Goal: Transaction & Acquisition: Purchase product/service

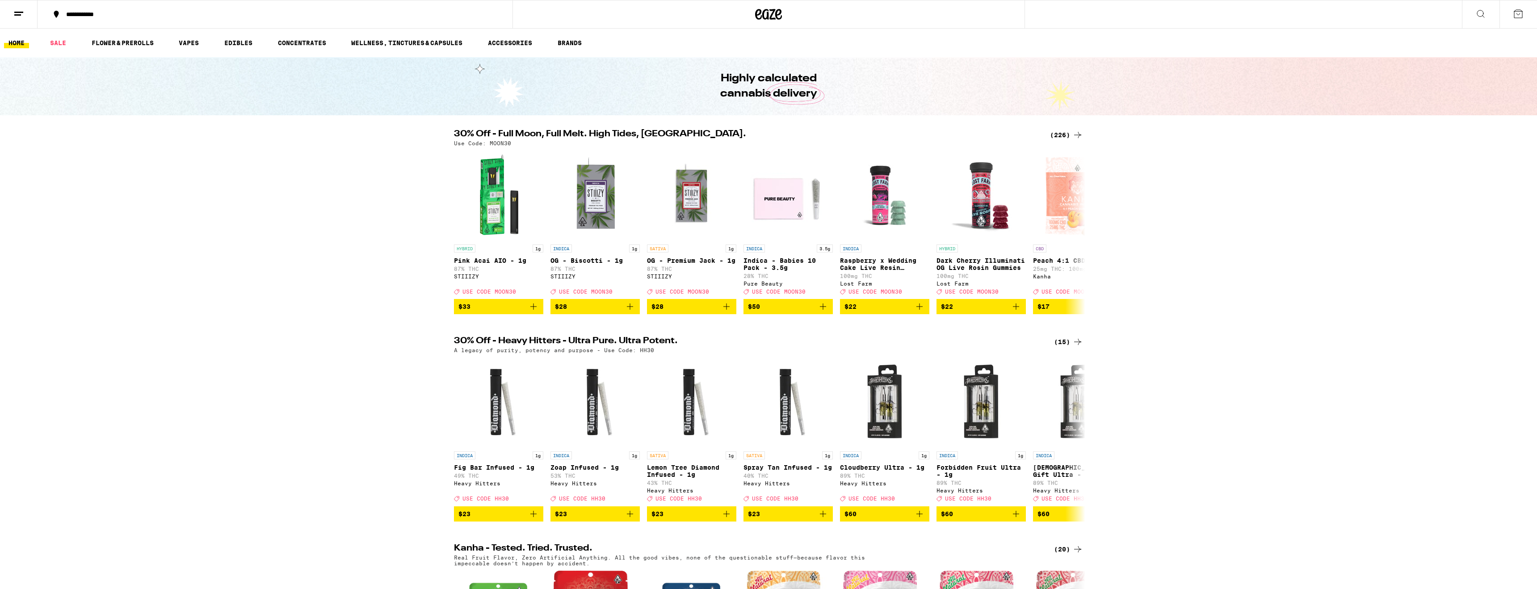
click at [26, 10] on button at bounding box center [19, 14] width 38 height 28
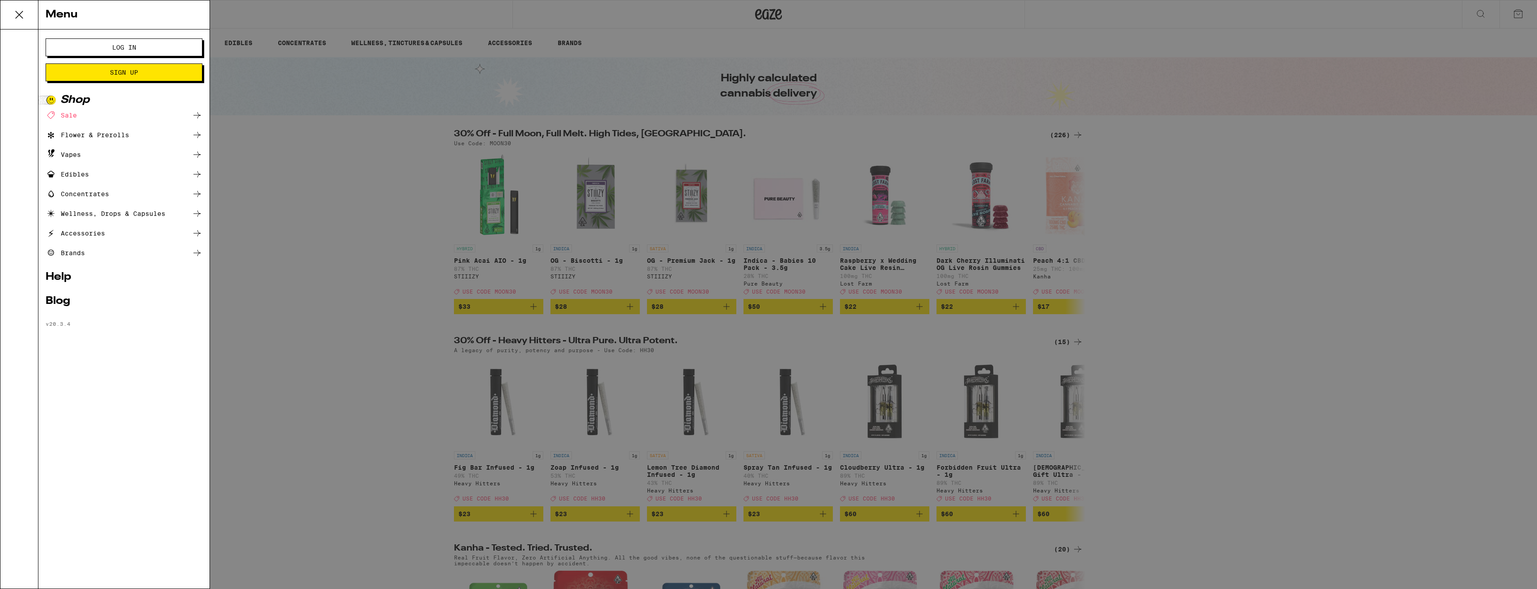
click at [115, 47] on span "Log In" at bounding box center [124, 47] width 24 height 6
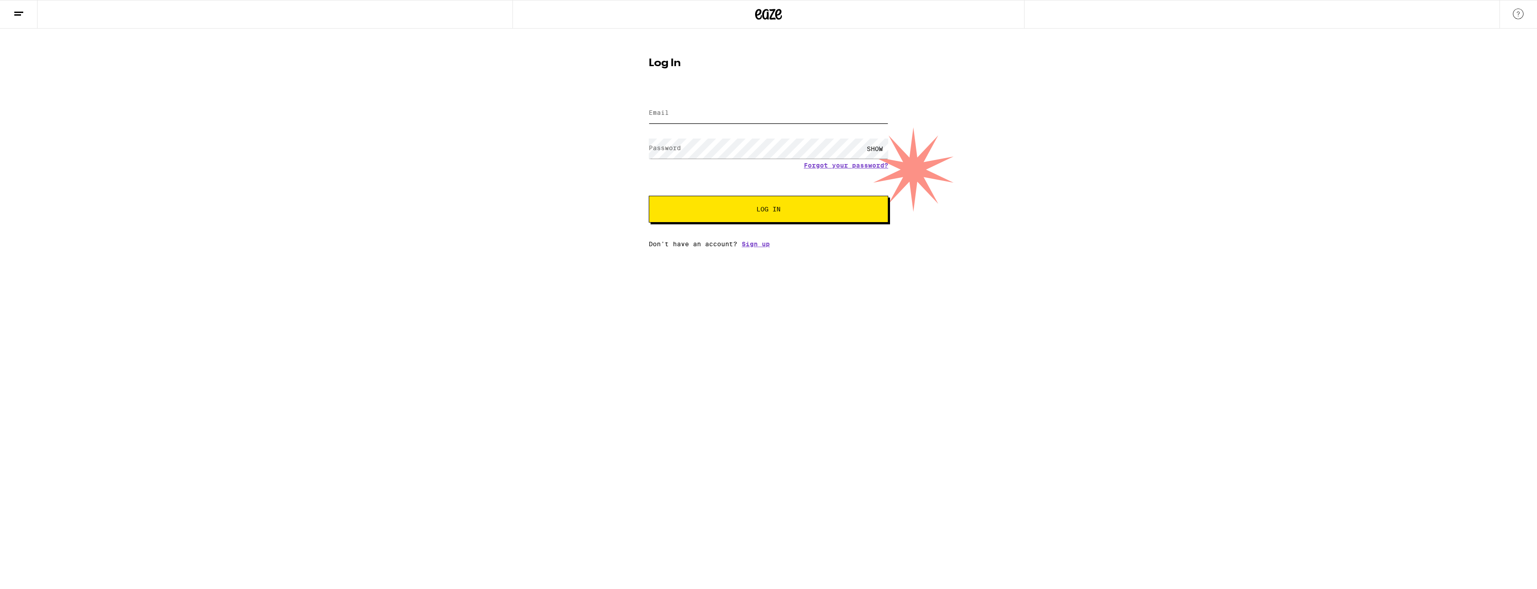
click at [680, 114] on input "Email" at bounding box center [769, 113] width 240 height 20
type input "stevendrandall@gmail.com"
click at [821, 168] on form "Email Email stevendrandall@gmail.com Password Password SHOW Forgot your passwor…" at bounding box center [769, 156] width 240 height 131
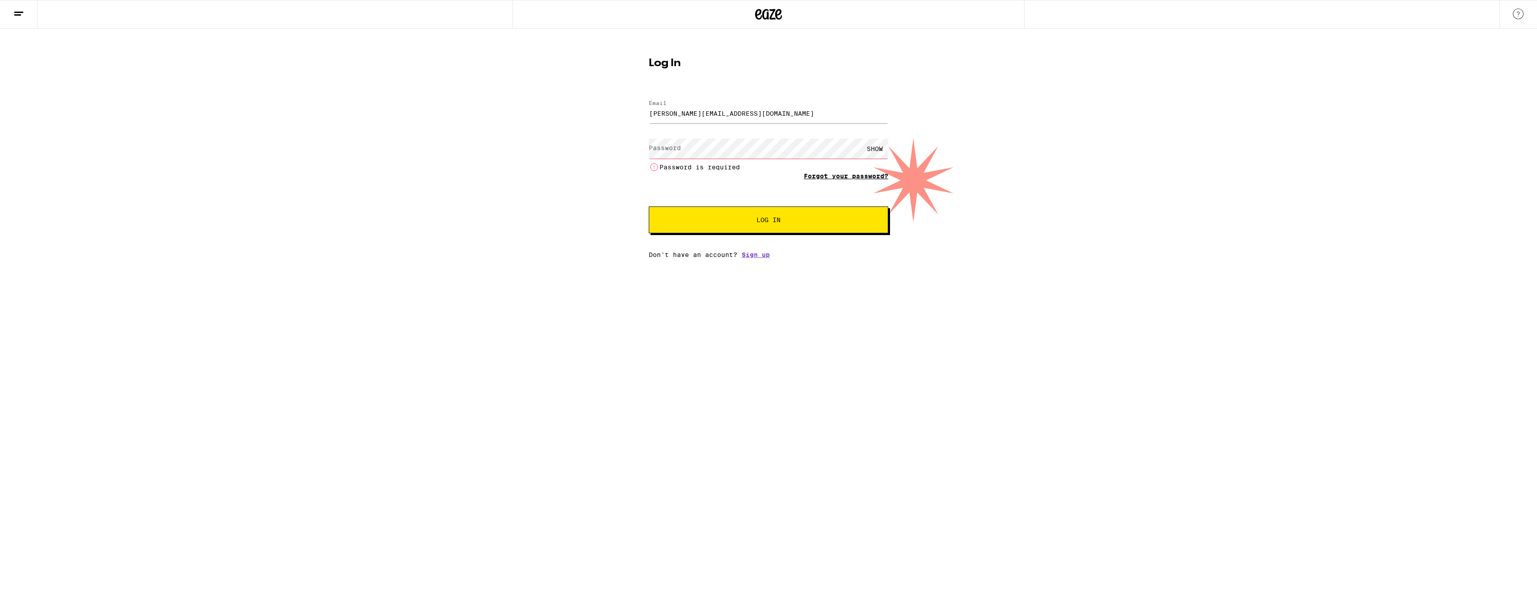
click at [823, 177] on link "Forgot your password?" at bounding box center [846, 176] width 84 height 7
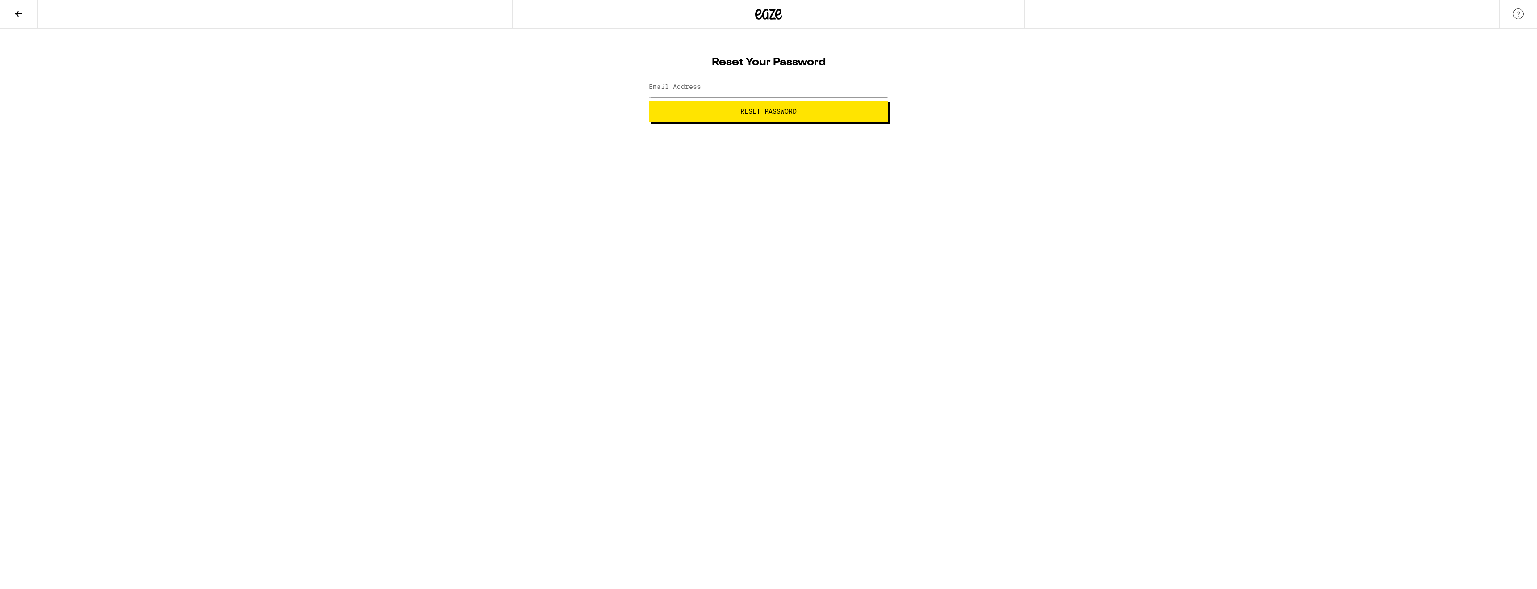
click at [690, 90] on label "Email Address" at bounding box center [675, 86] width 52 height 7
click at [687, 83] on label "Email Address" at bounding box center [675, 86] width 52 height 7
click at [690, 91] on input "Email Address" at bounding box center [769, 87] width 240 height 20
type input "stevendrandall@gmail.com"
click at [739, 118] on button "Reset Password" at bounding box center [769, 111] width 240 height 21
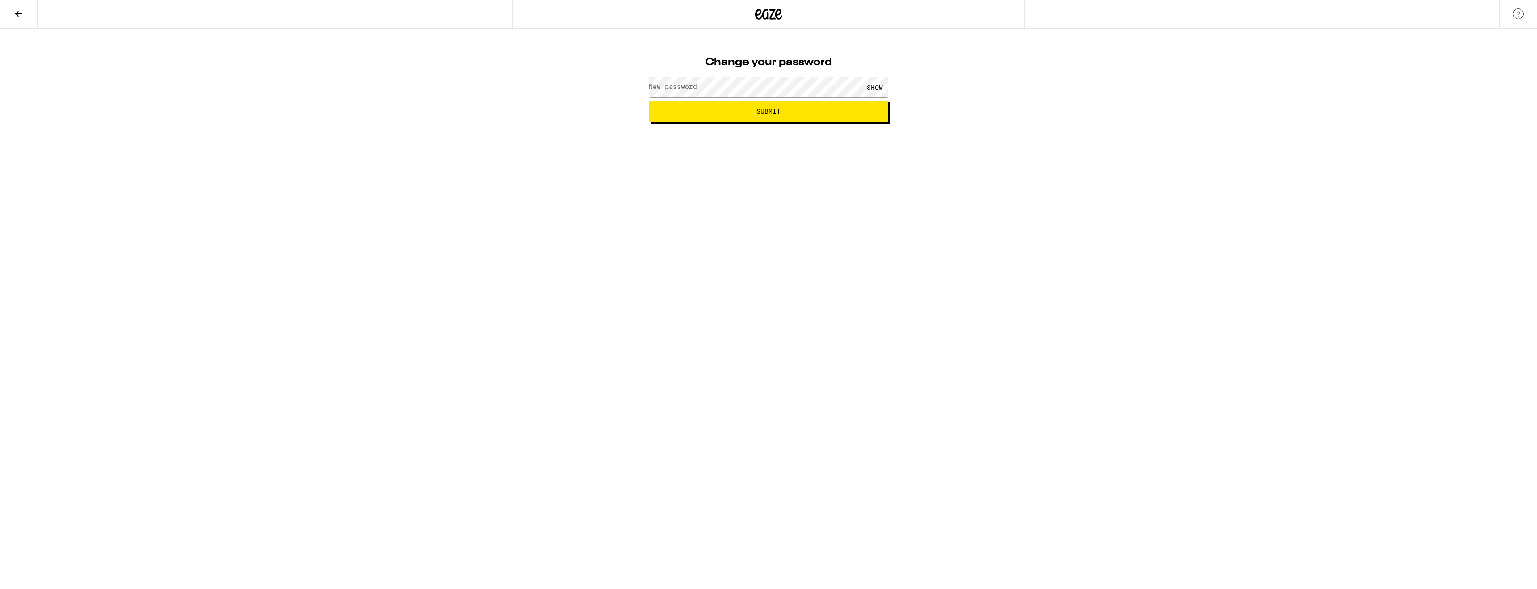
click at [696, 86] on label "New password" at bounding box center [673, 86] width 48 height 7
click at [773, 117] on button "Submit" at bounding box center [769, 111] width 240 height 21
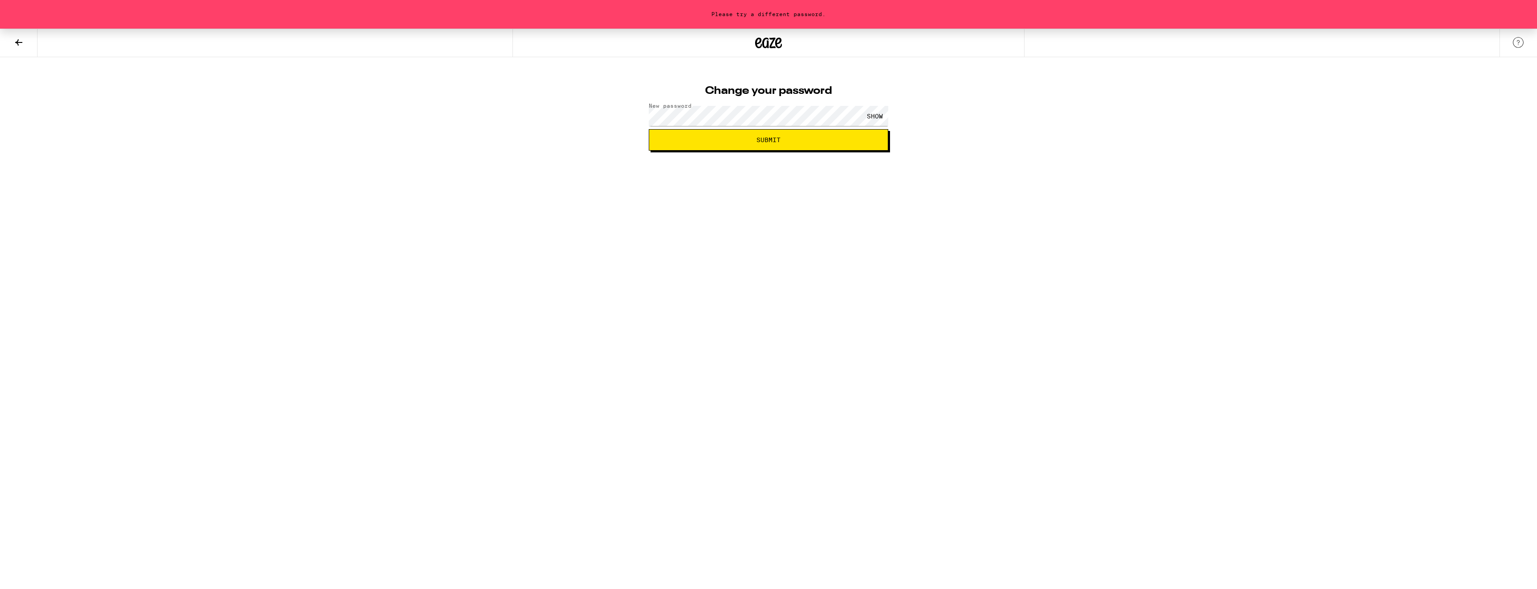
click at [755, 137] on span "Submit" at bounding box center [768, 140] width 224 height 6
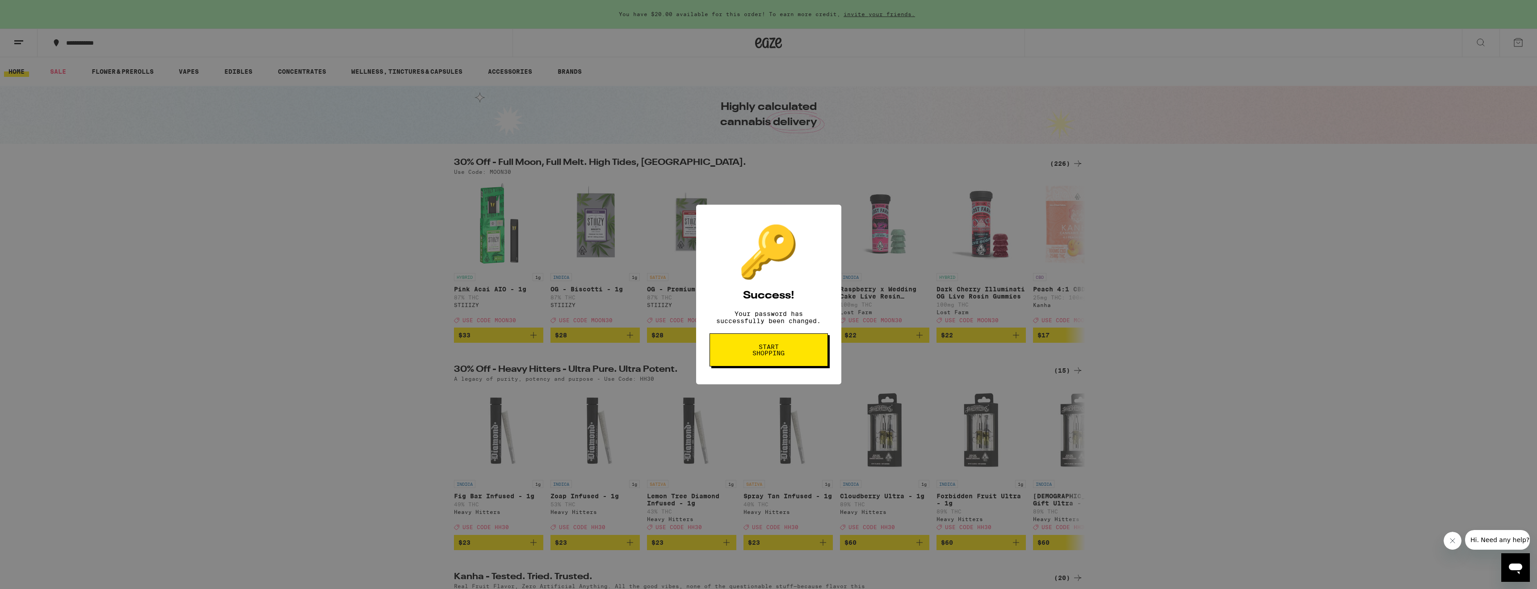
click at [763, 354] on span "Start shopping" at bounding box center [769, 350] width 46 height 13
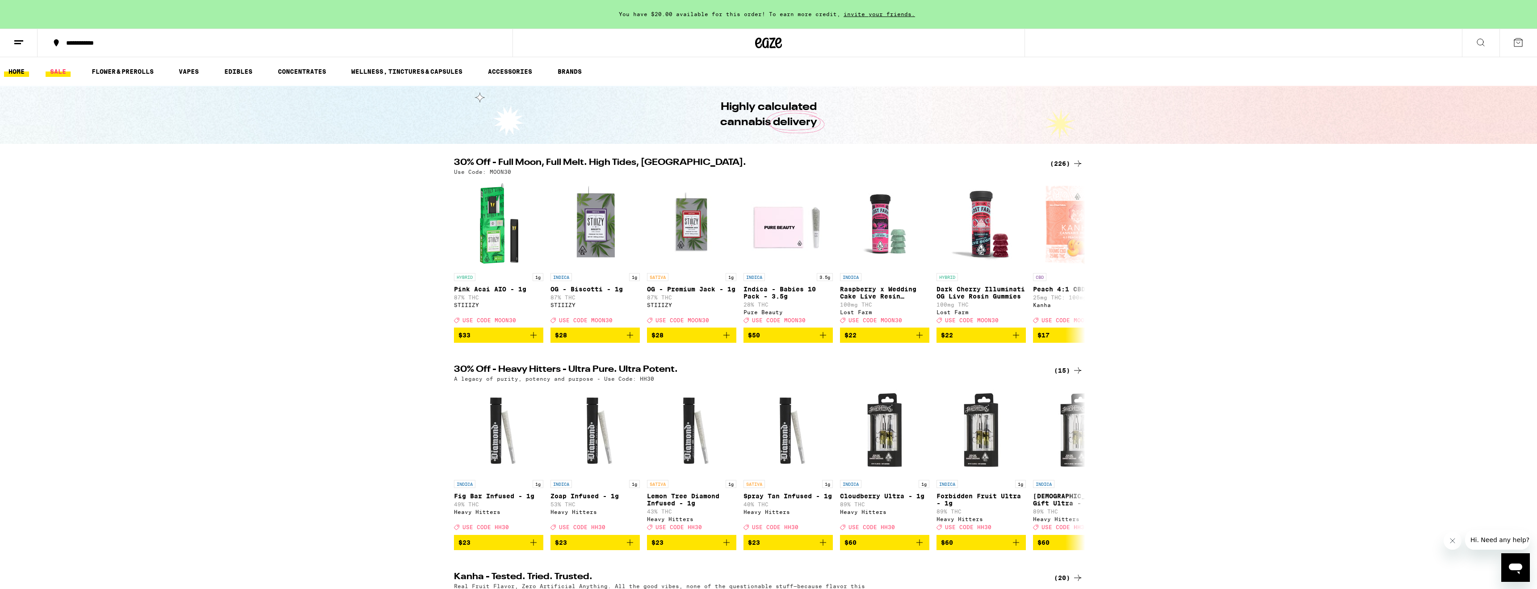
click at [54, 73] on link "SALE" at bounding box center [58, 71] width 25 height 11
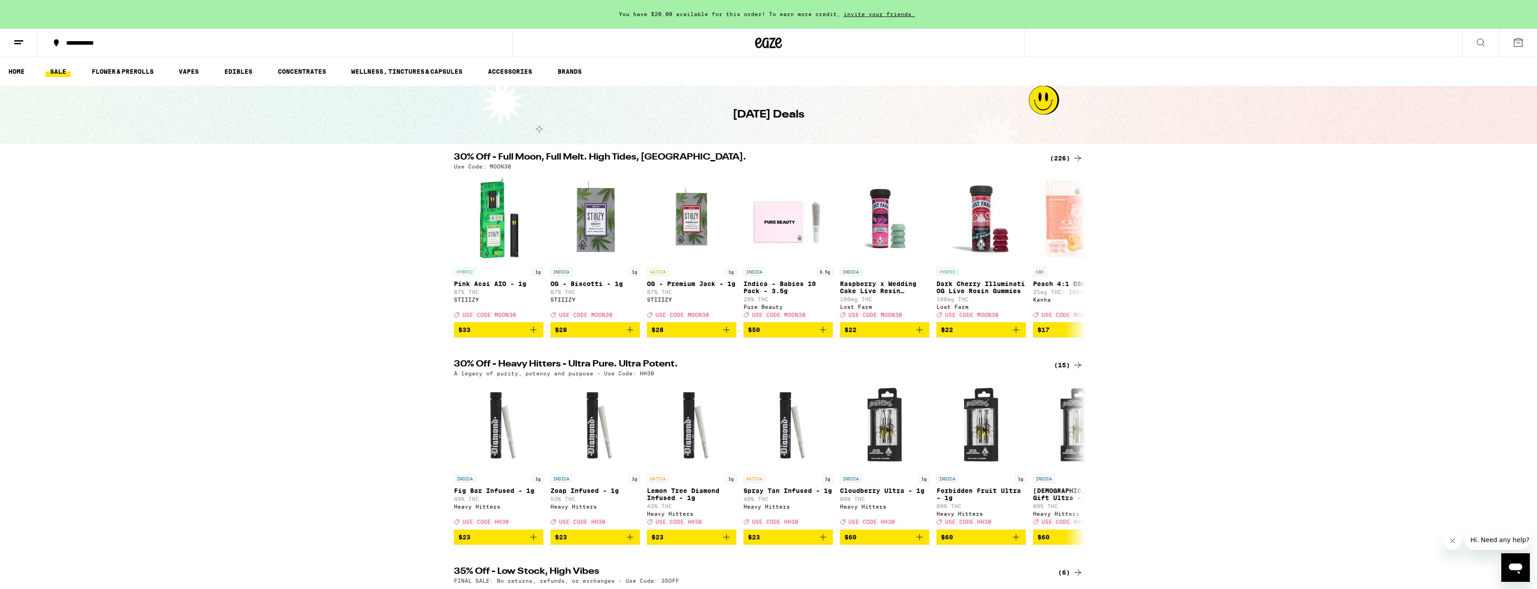
click at [64, 71] on link "SALE" at bounding box center [58, 71] width 25 height 11
click at [148, 75] on link "FLOWER & PREROLLS" at bounding box center [122, 71] width 71 height 11
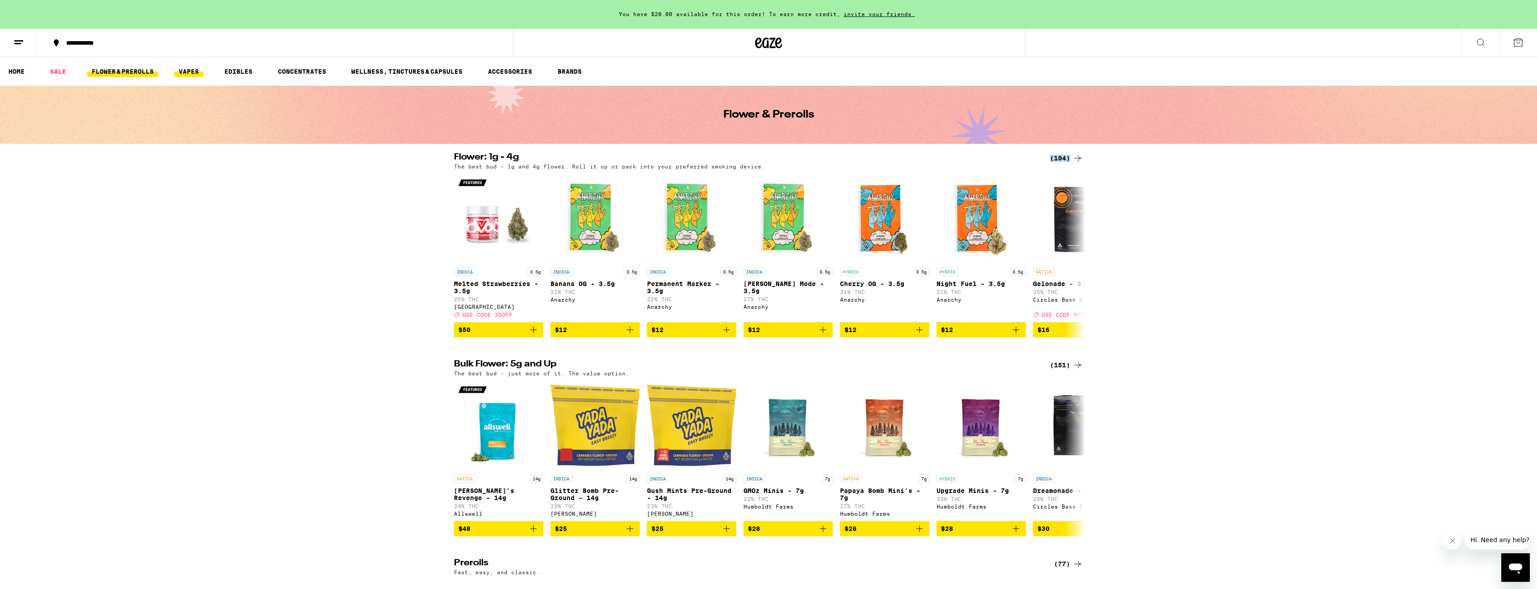
click at [197, 70] on link "VAPES" at bounding box center [188, 71] width 29 height 11
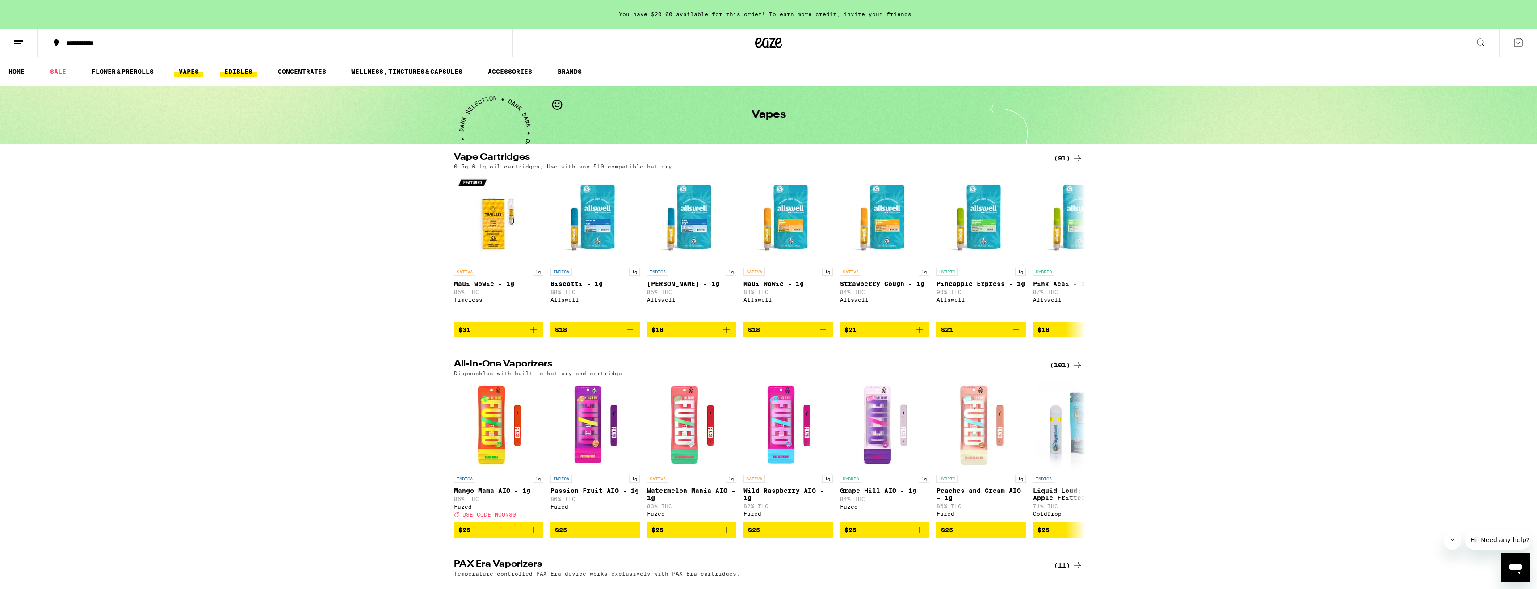
click at [241, 72] on link "EDIBLES" at bounding box center [238, 71] width 37 height 11
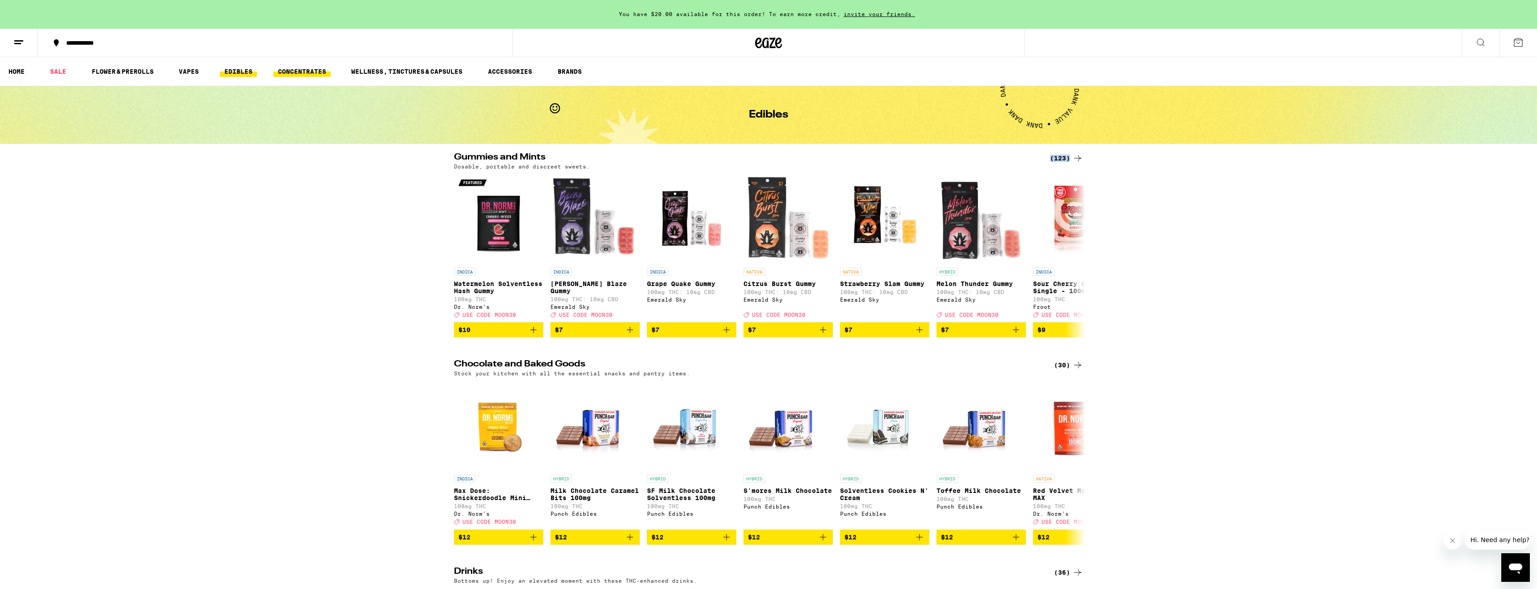
click at [301, 73] on link "CONCENTRATES" at bounding box center [302, 71] width 57 height 11
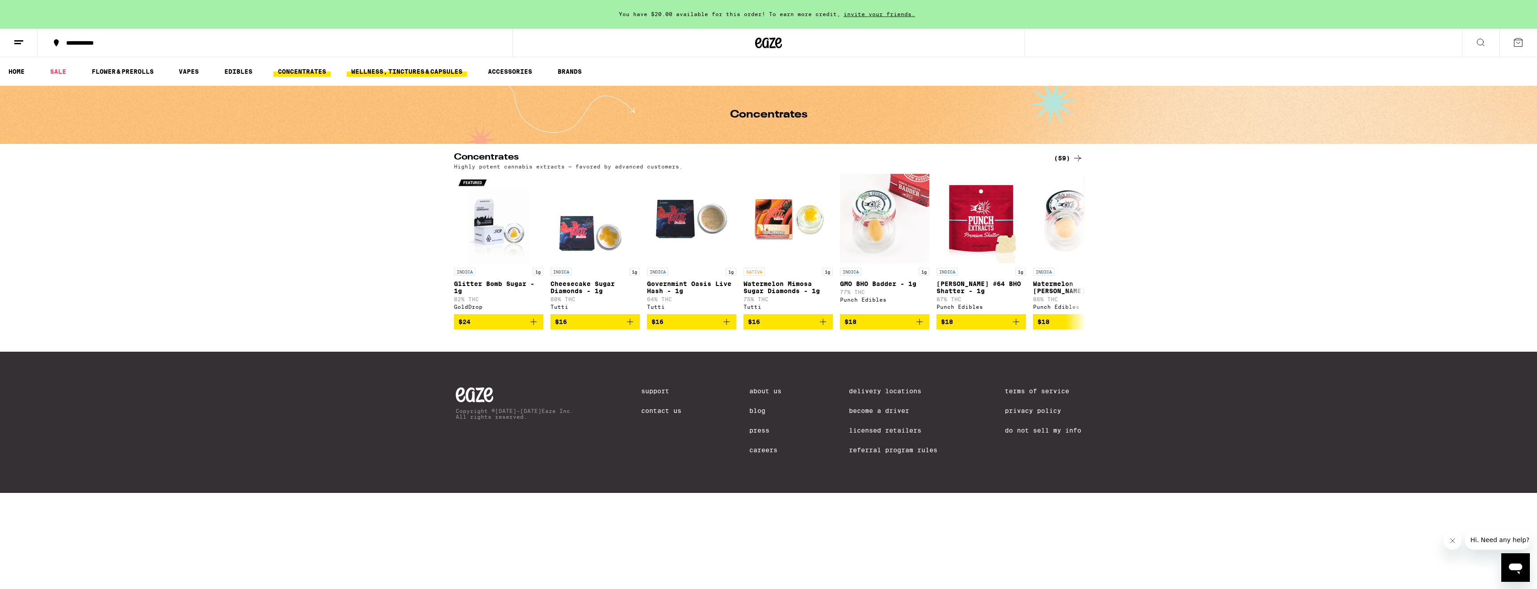
click at [412, 71] on link "WELLNESS, TINCTURES & CAPSULES" at bounding box center [407, 71] width 120 height 11
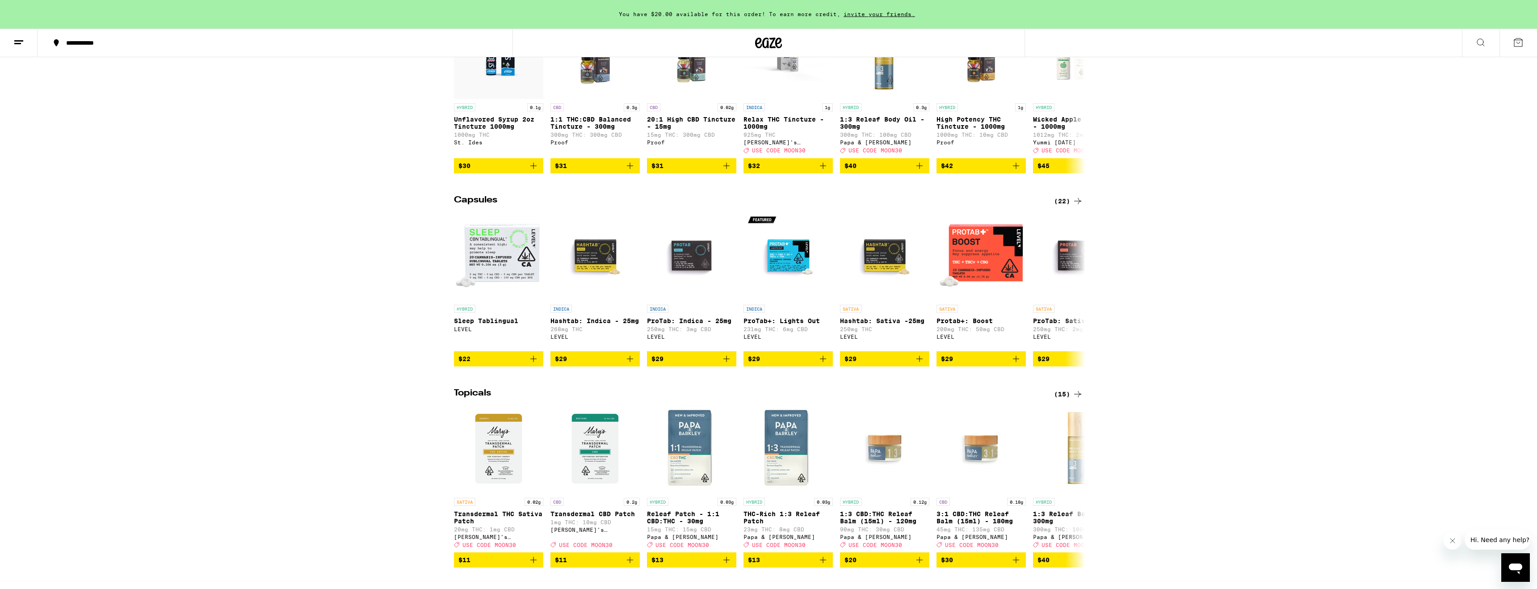
scroll to position [435, 0]
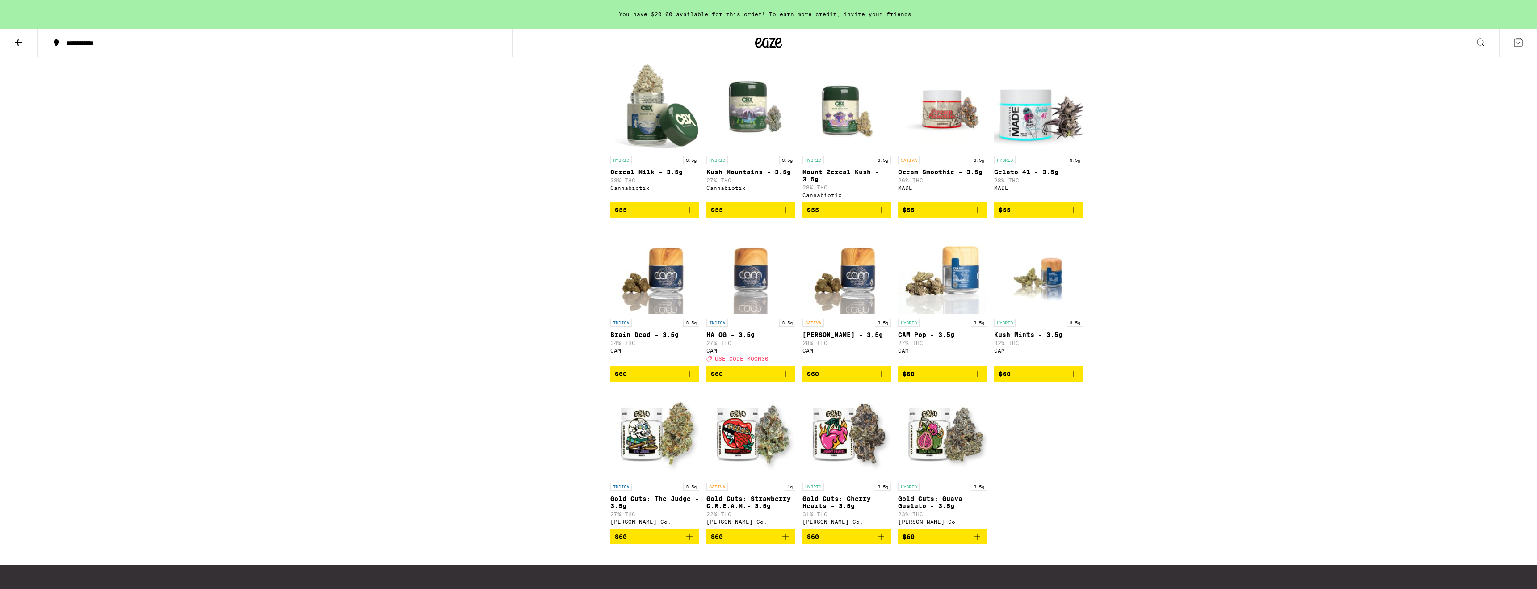
scroll to position [3136, 0]
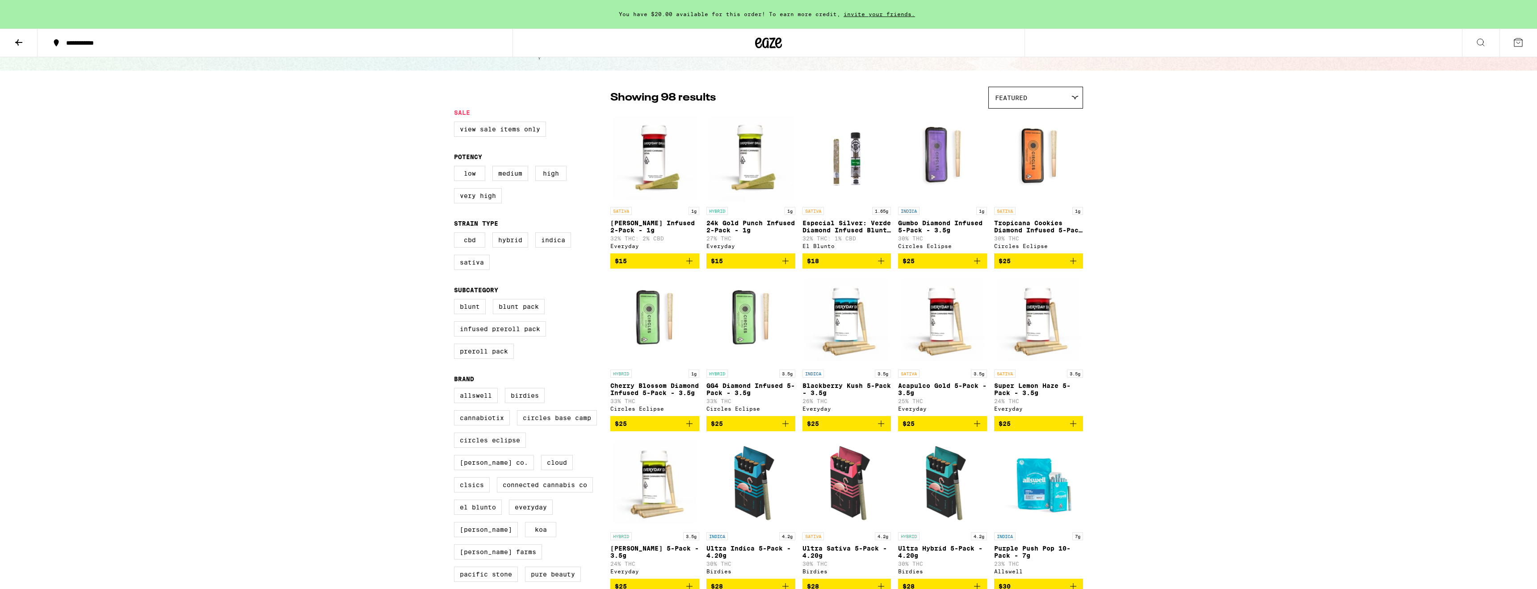
scroll to position [55, 0]
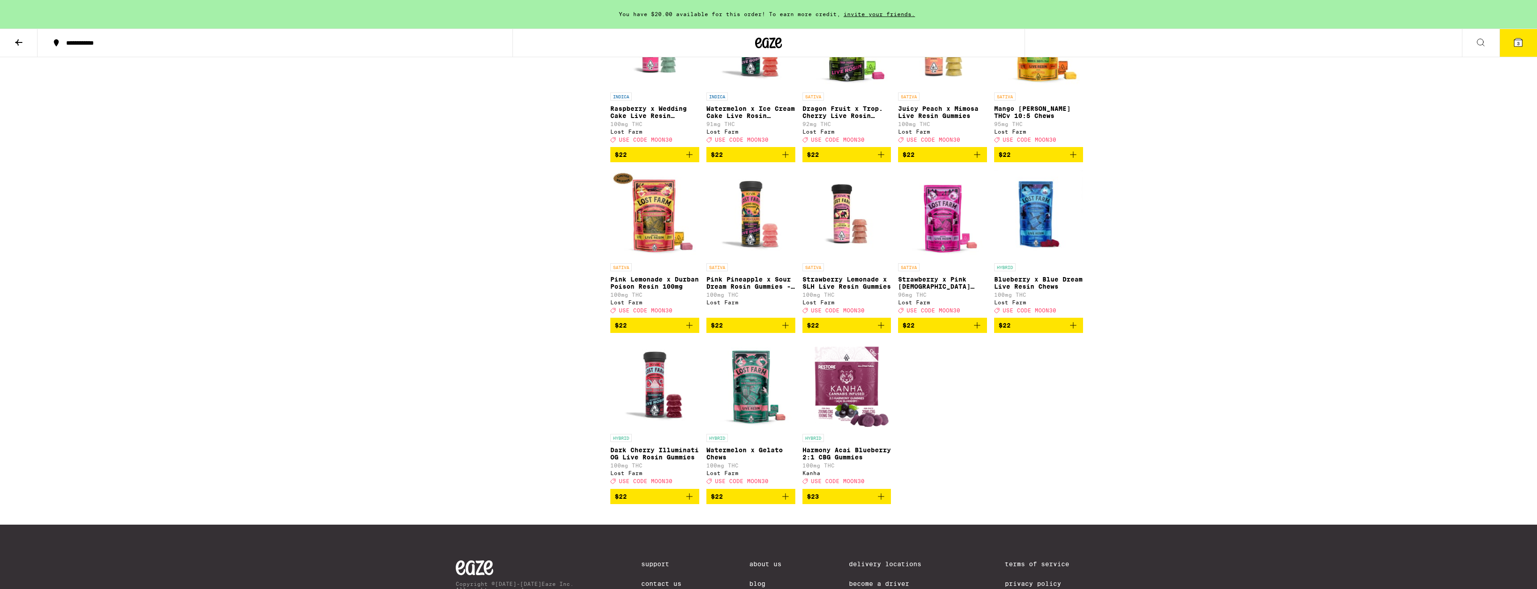
scroll to position [3853, 0]
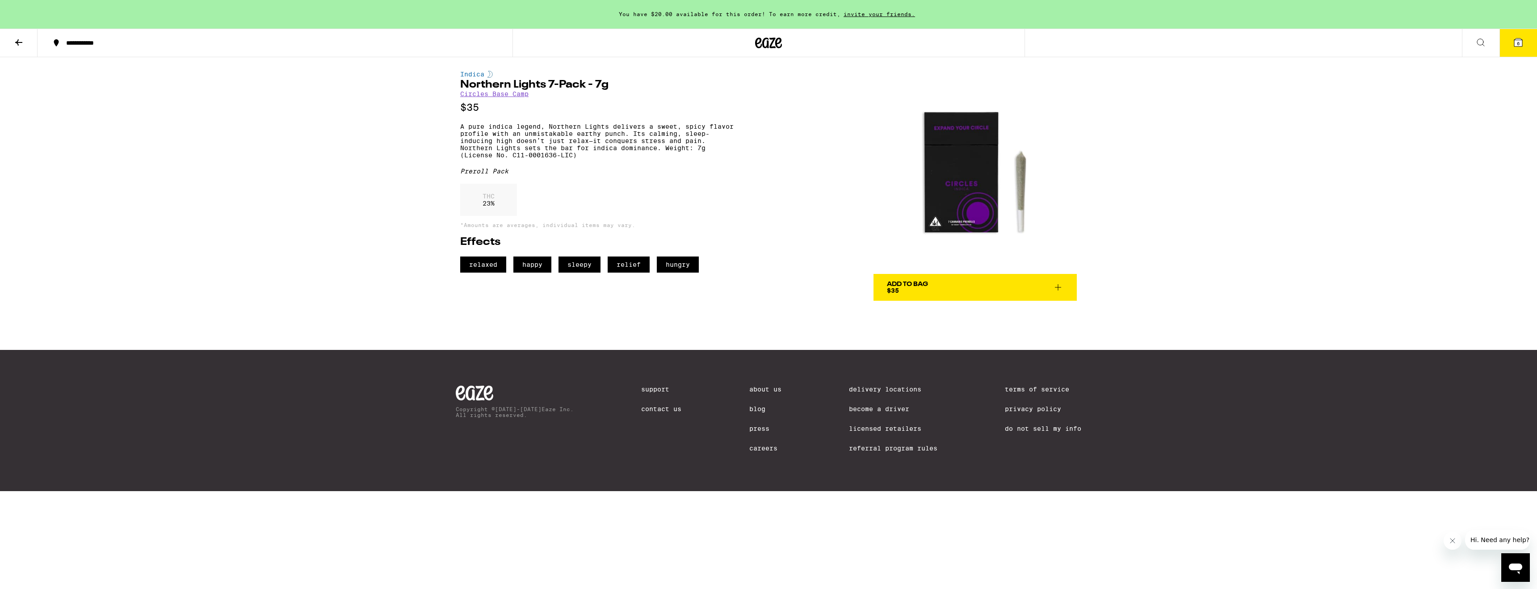
click at [20, 42] on icon at bounding box center [18, 42] width 7 height 6
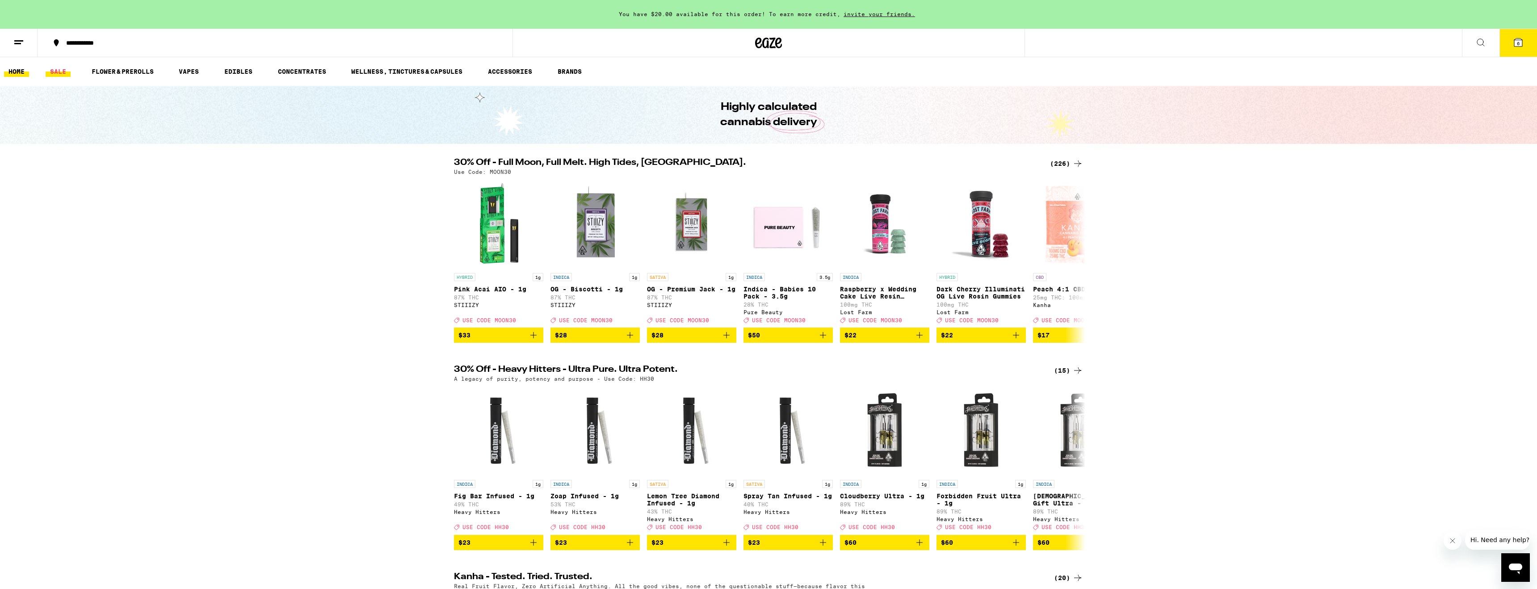
click at [59, 70] on link "SALE" at bounding box center [58, 71] width 25 height 11
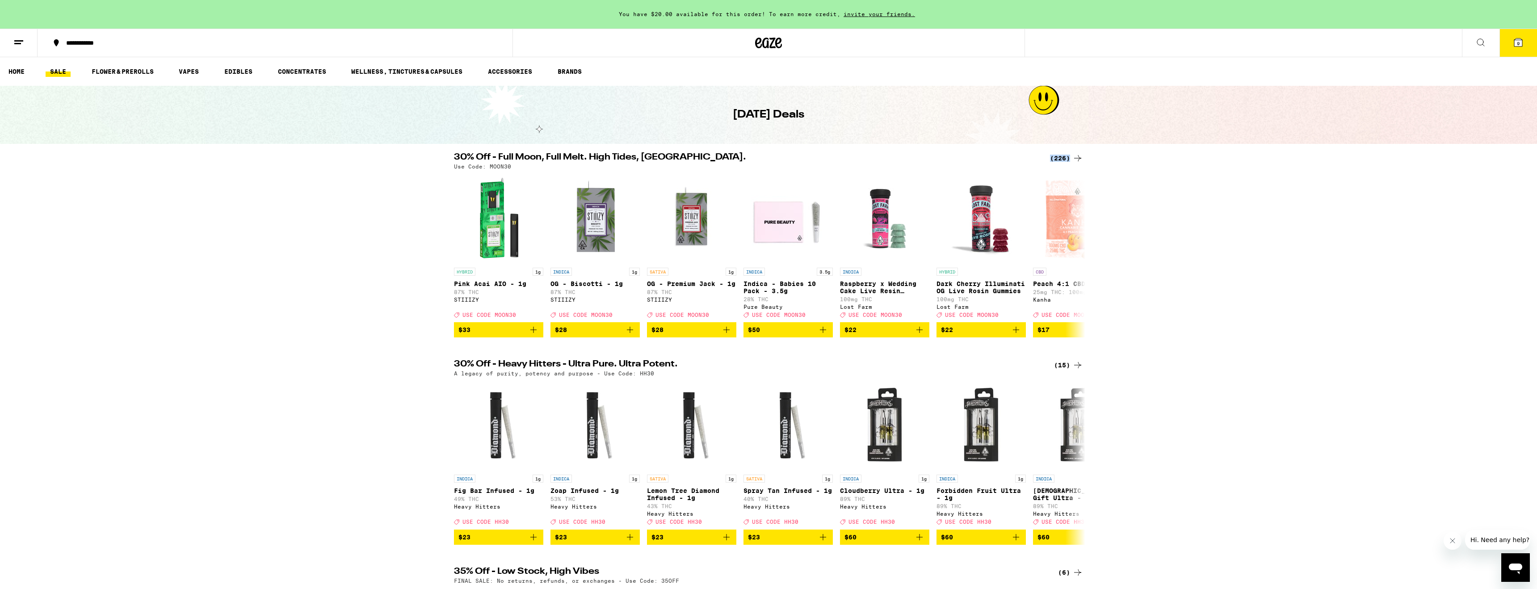
click at [1515, 46] on icon at bounding box center [1519, 42] width 8 height 8
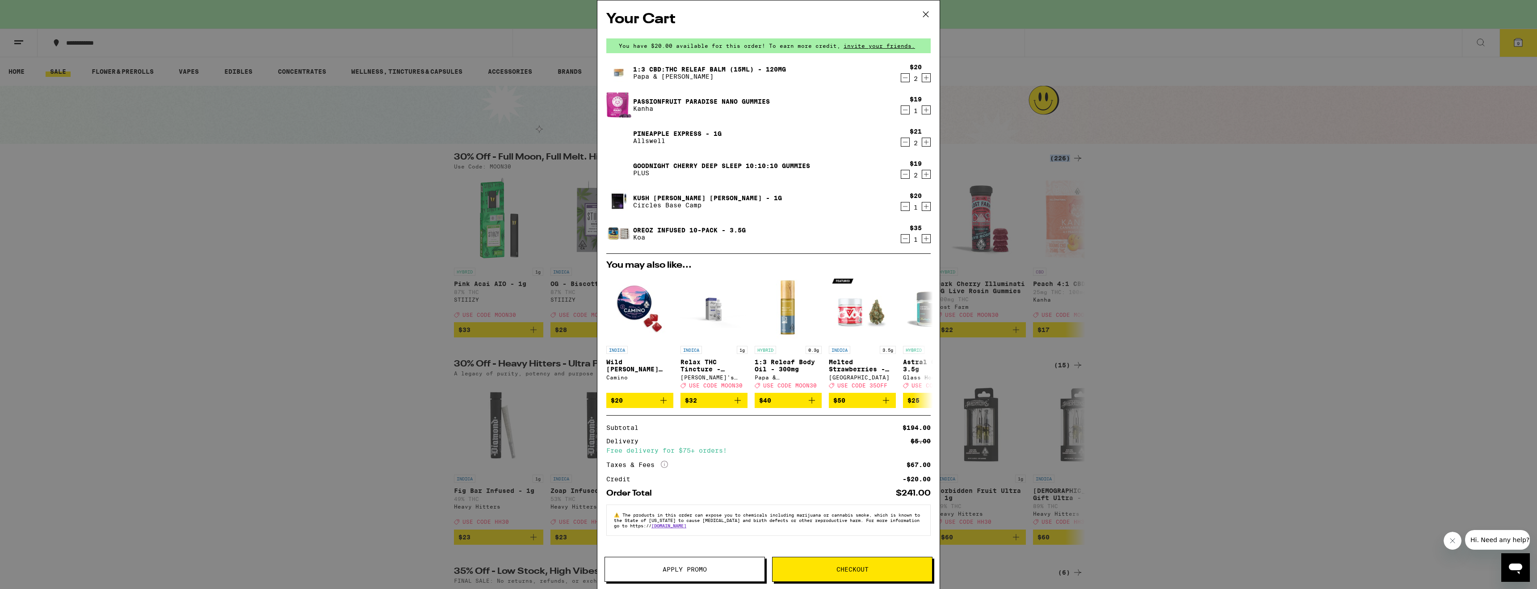
click at [903, 208] on icon "Decrement" at bounding box center [905, 206] width 8 height 11
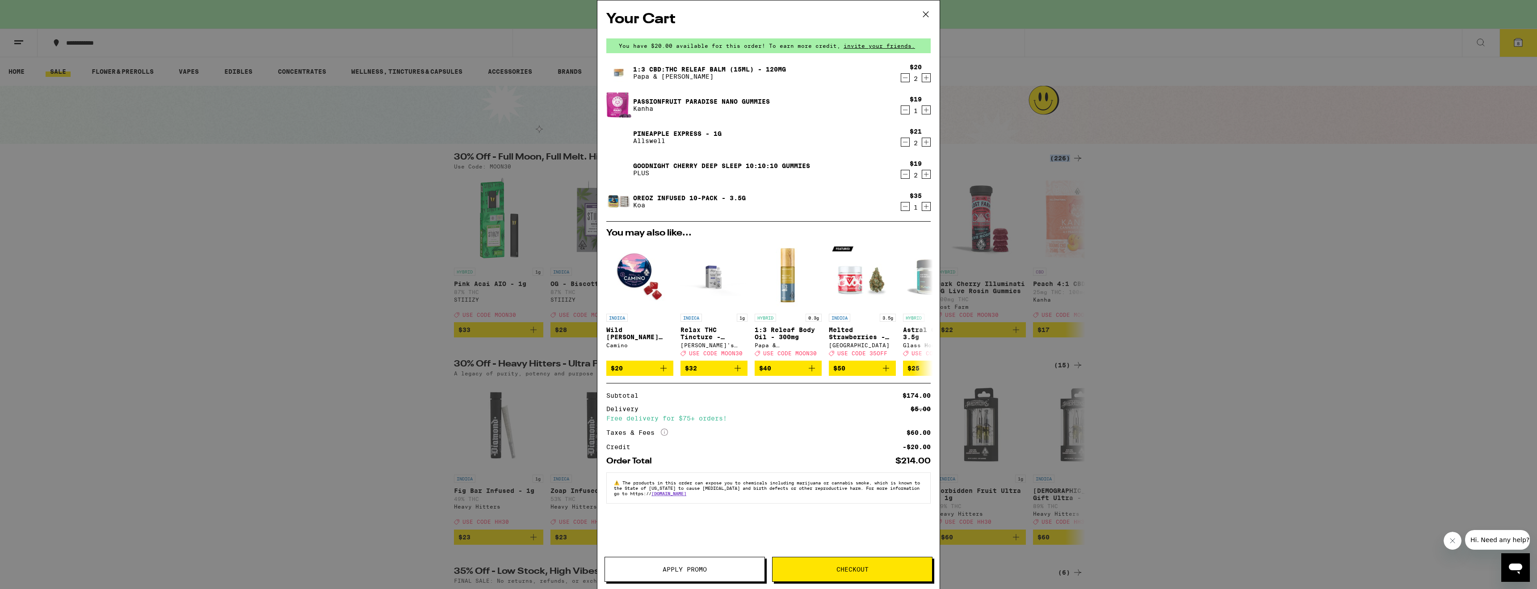
click at [718, 563] on button "Apply Promo" at bounding box center [685, 569] width 160 height 25
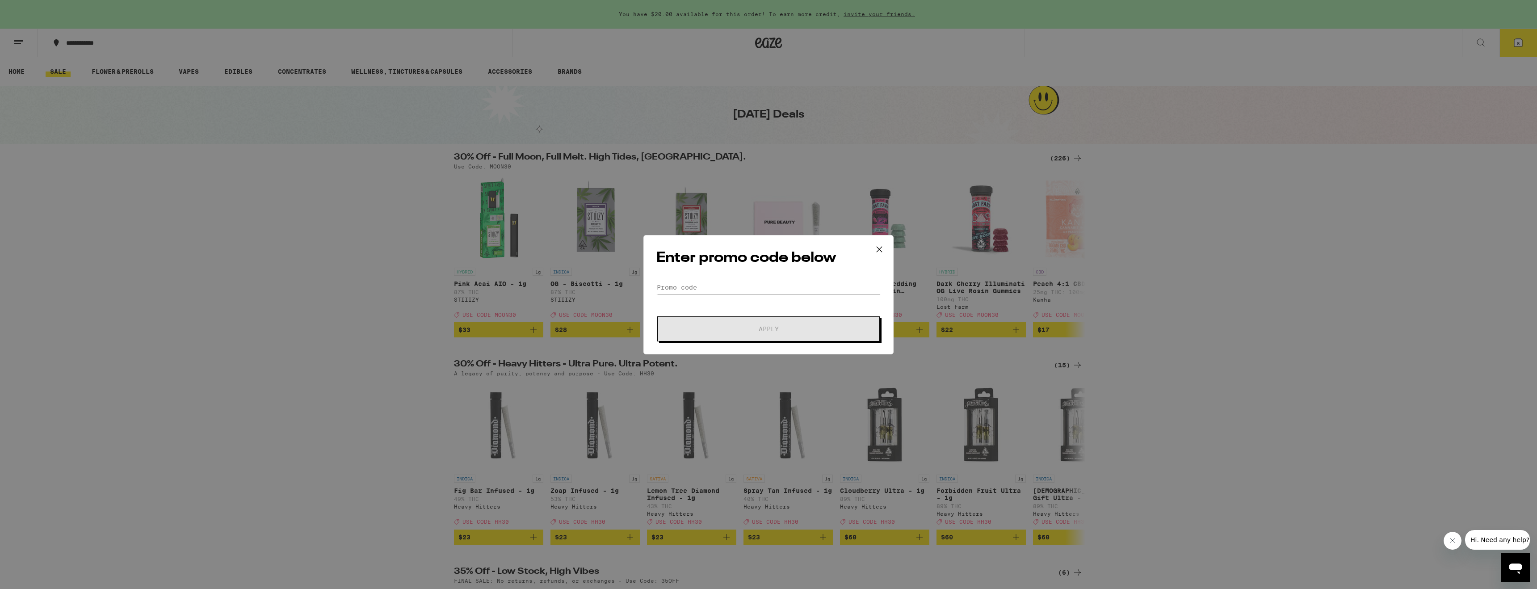
click at [688, 275] on div "Enter promo code below Promo Code Apply" at bounding box center [769, 294] width 250 height 119
click at [688, 284] on input "Promo Code" at bounding box center [768, 287] width 224 height 13
type input "moon30"
click at [730, 337] on button "Apply" at bounding box center [768, 328] width 223 height 25
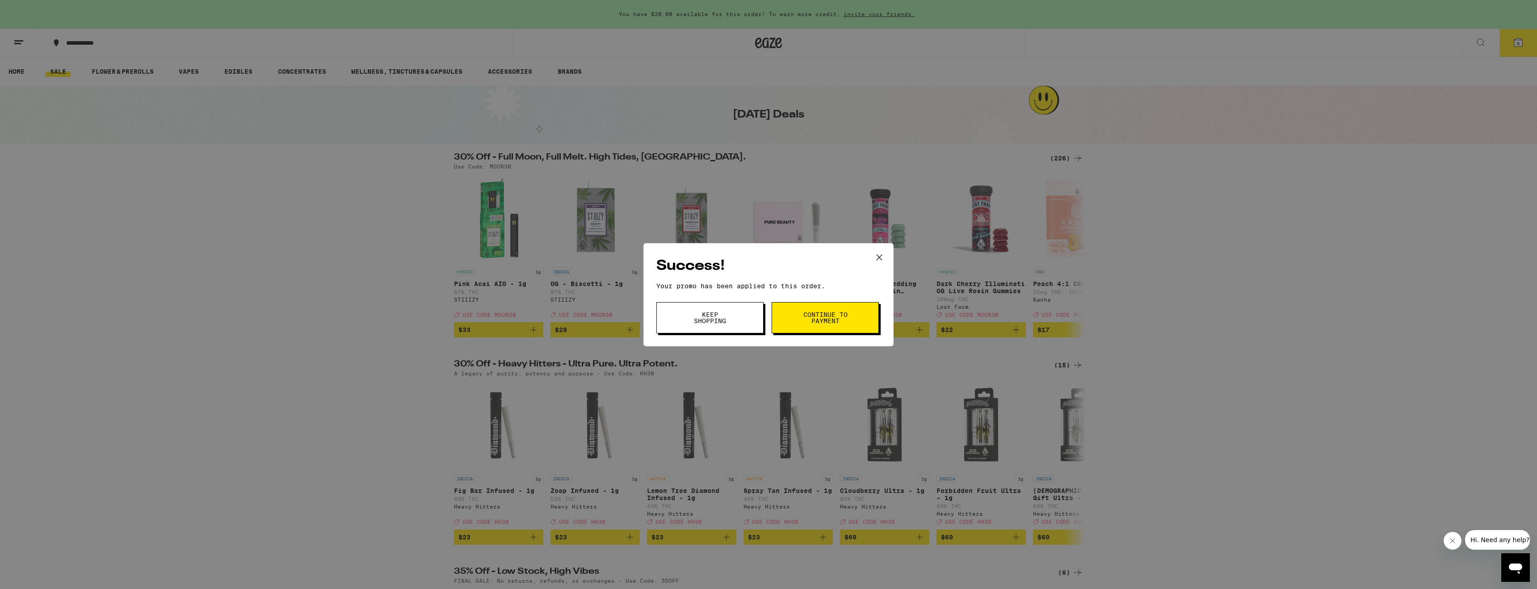
click at [719, 319] on span "Keep Shopping" at bounding box center [710, 317] width 46 height 13
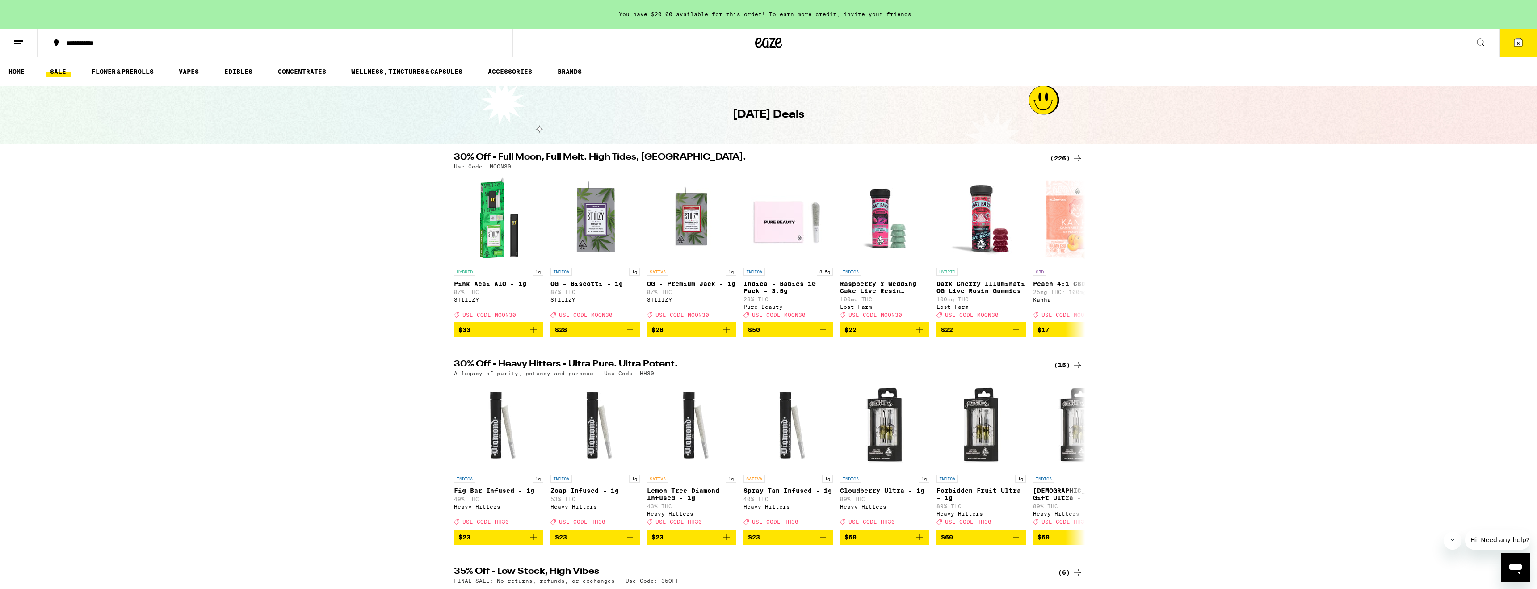
click at [1519, 42] on span "8" at bounding box center [1518, 43] width 3 height 5
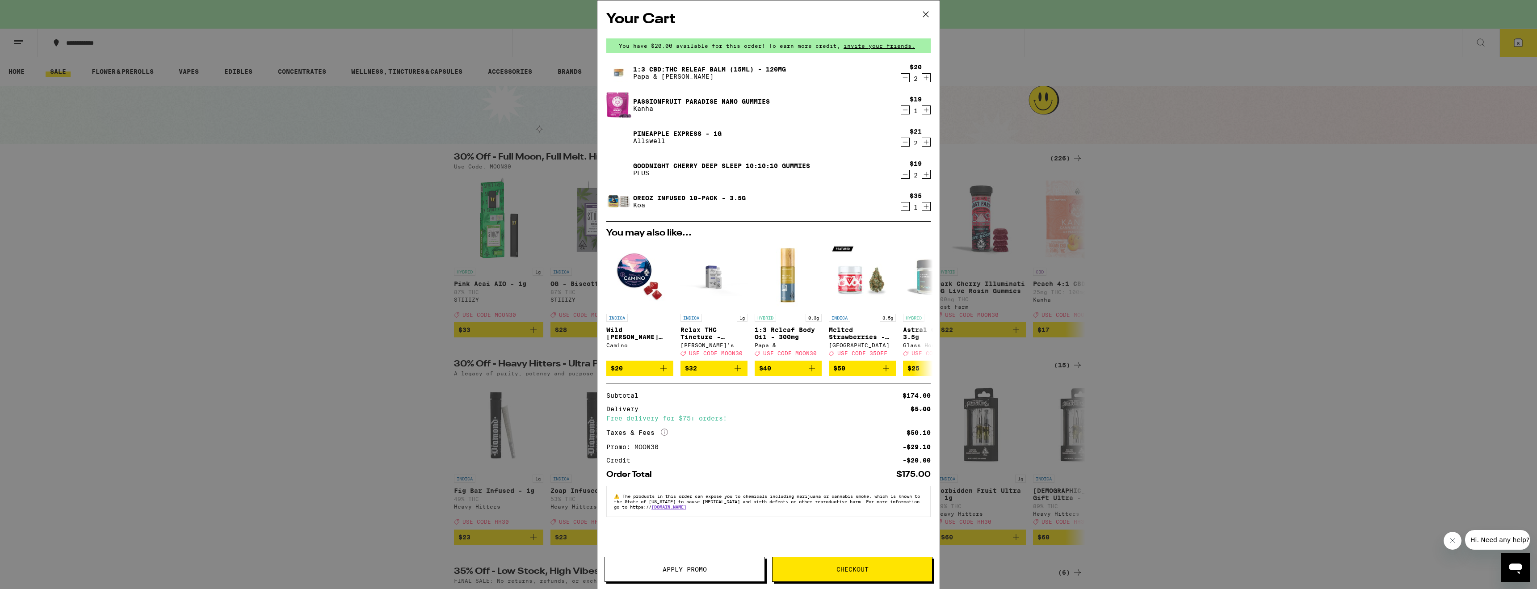
click at [1313, 227] on div "Your Cart You have $20.00 available for this order! To earn more credit, invite…" at bounding box center [768, 294] width 1537 height 589
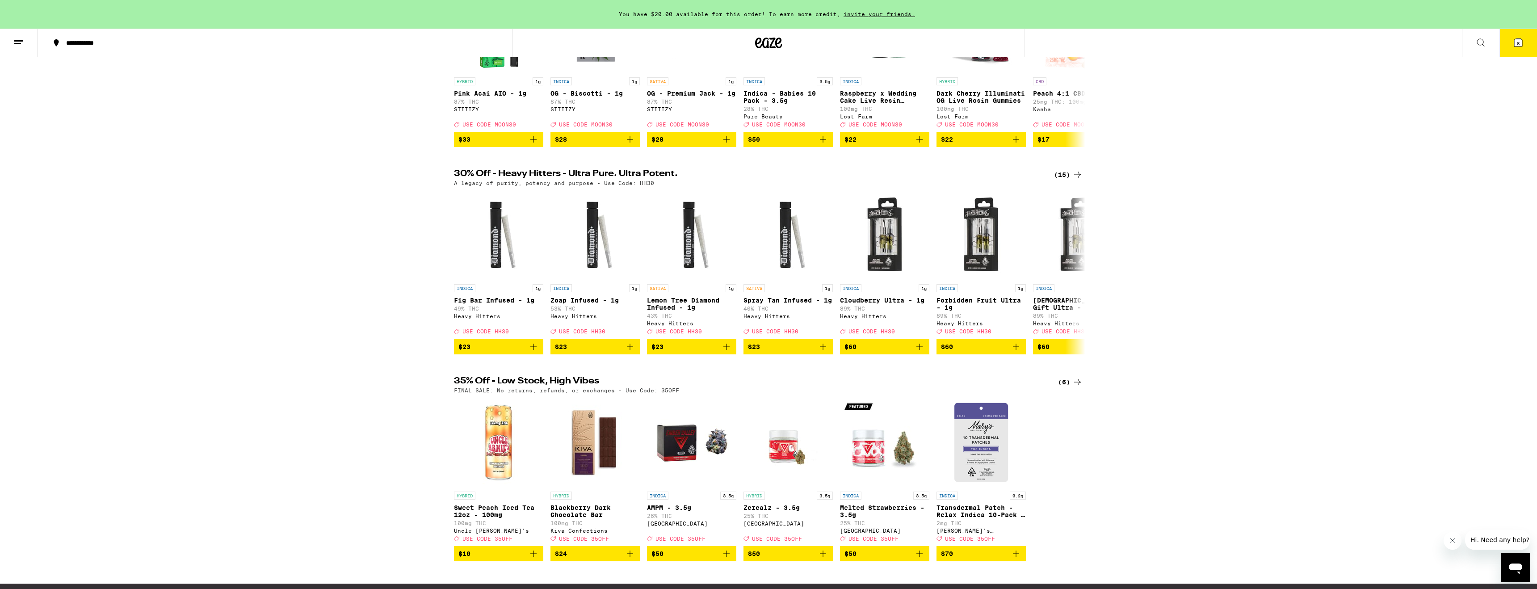
scroll to position [253, 0]
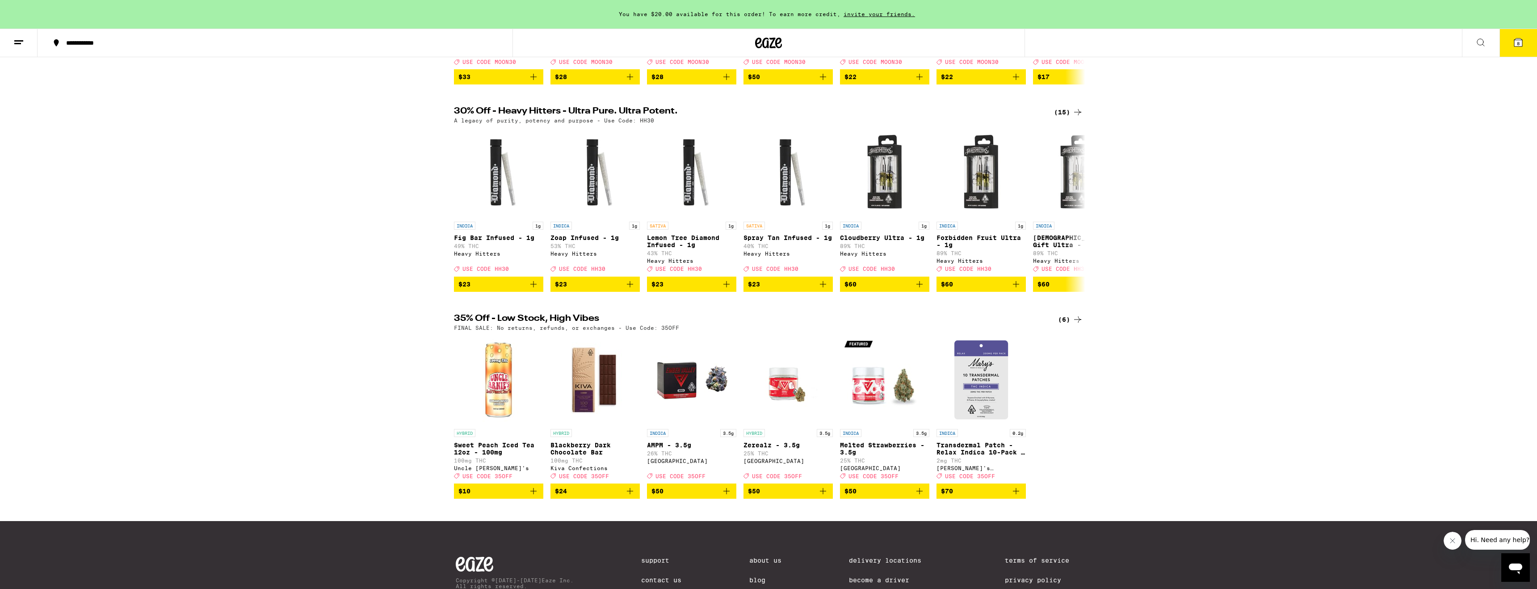
click at [1070, 325] on div "(6)" at bounding box center [1070, 319] width 25 height 11
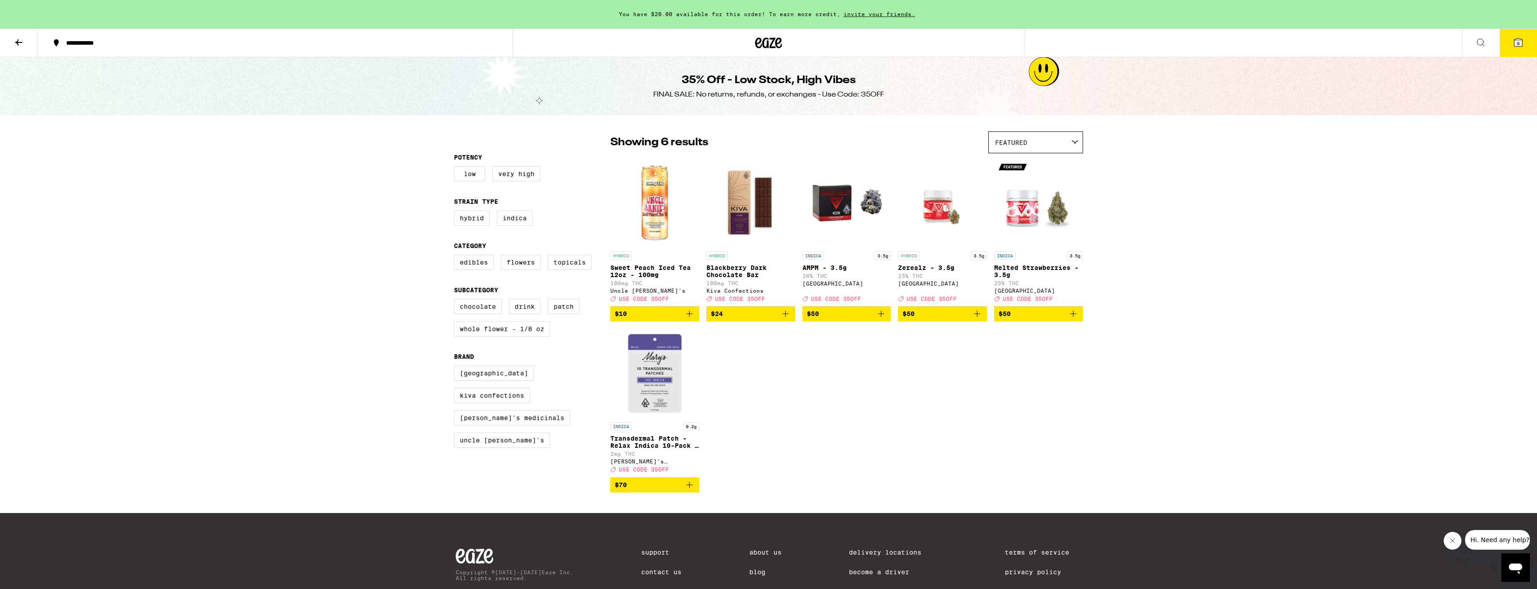
click at [14, 45] on icon at bounding box center [18, 42] width 11 height 11
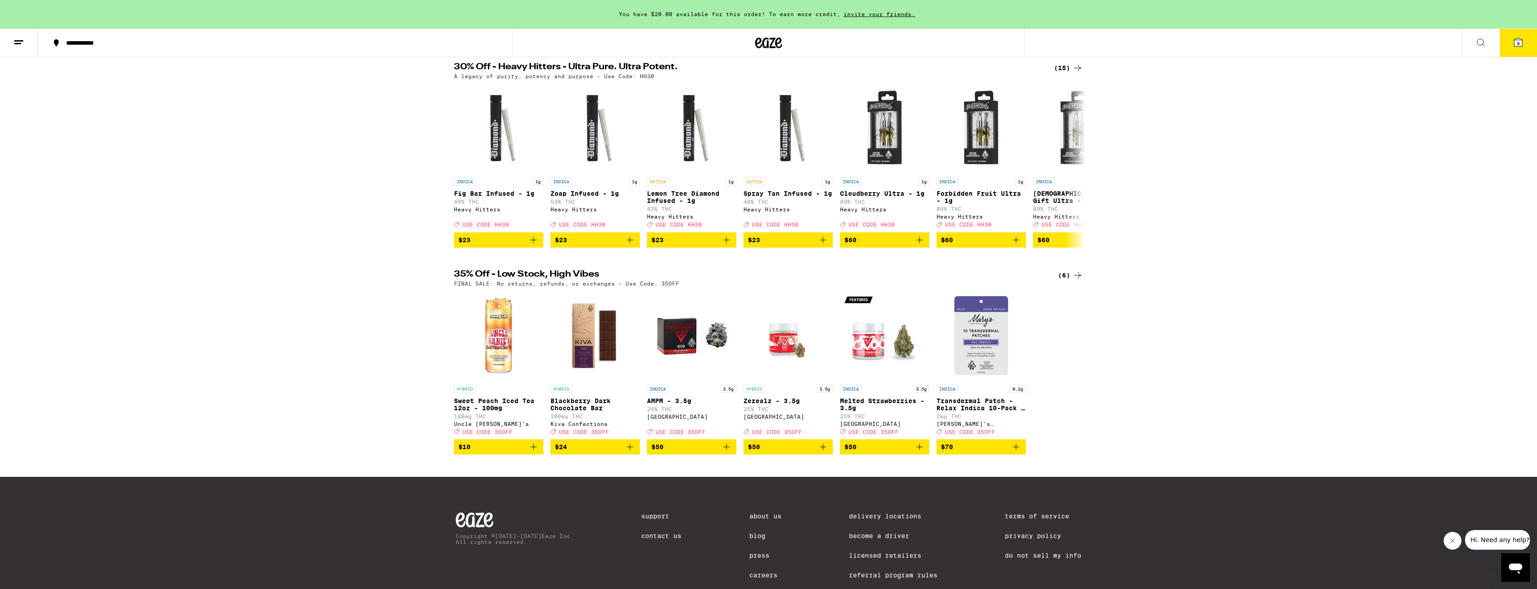
scroll to position [333, 0]
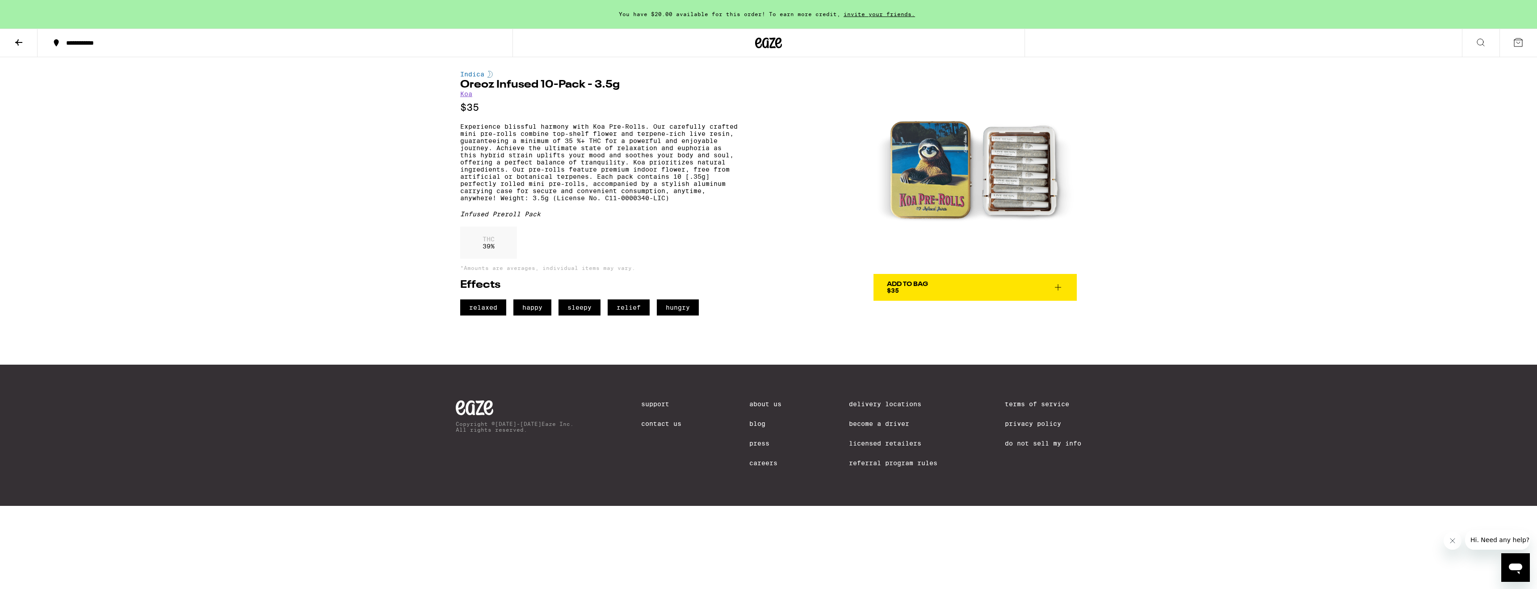
click at [900, 290] on div "Add To Bag $35" at bounding box center [907, 287] width 41 height 13
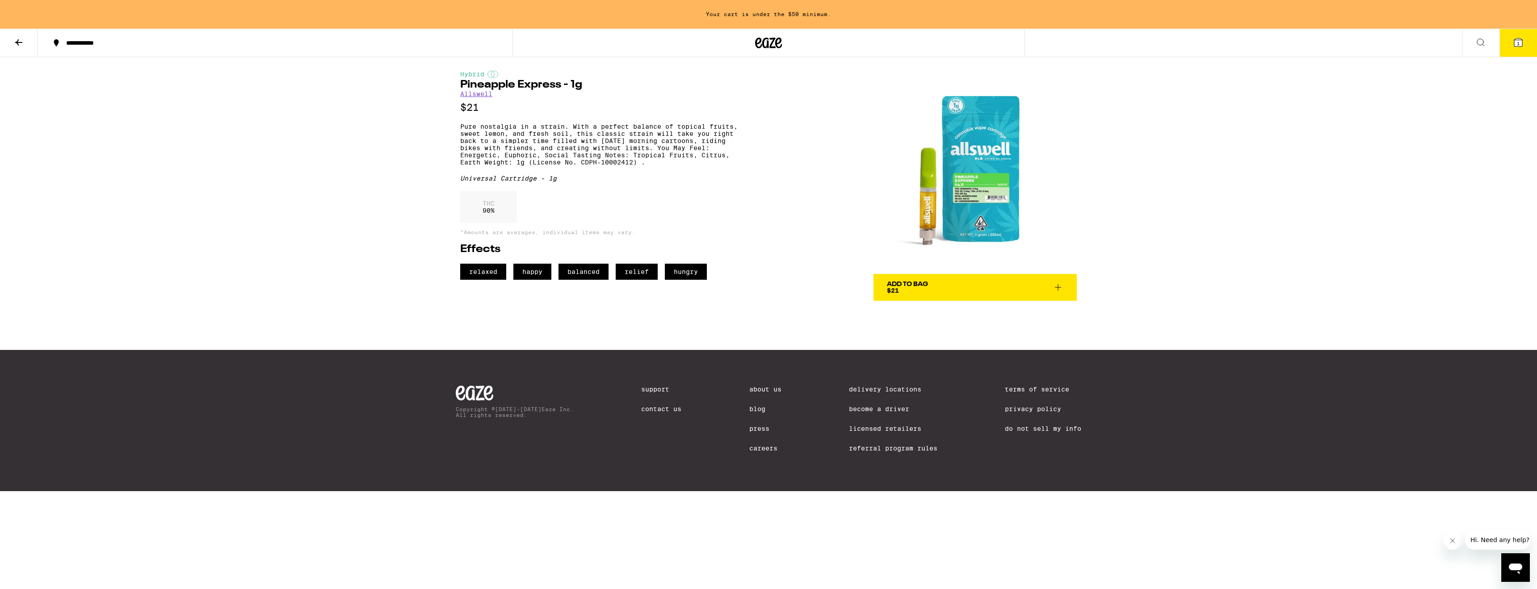
click at [953, 287] on span "Add To Bag $21" at bounding box center [975, 287] width 177 height 13
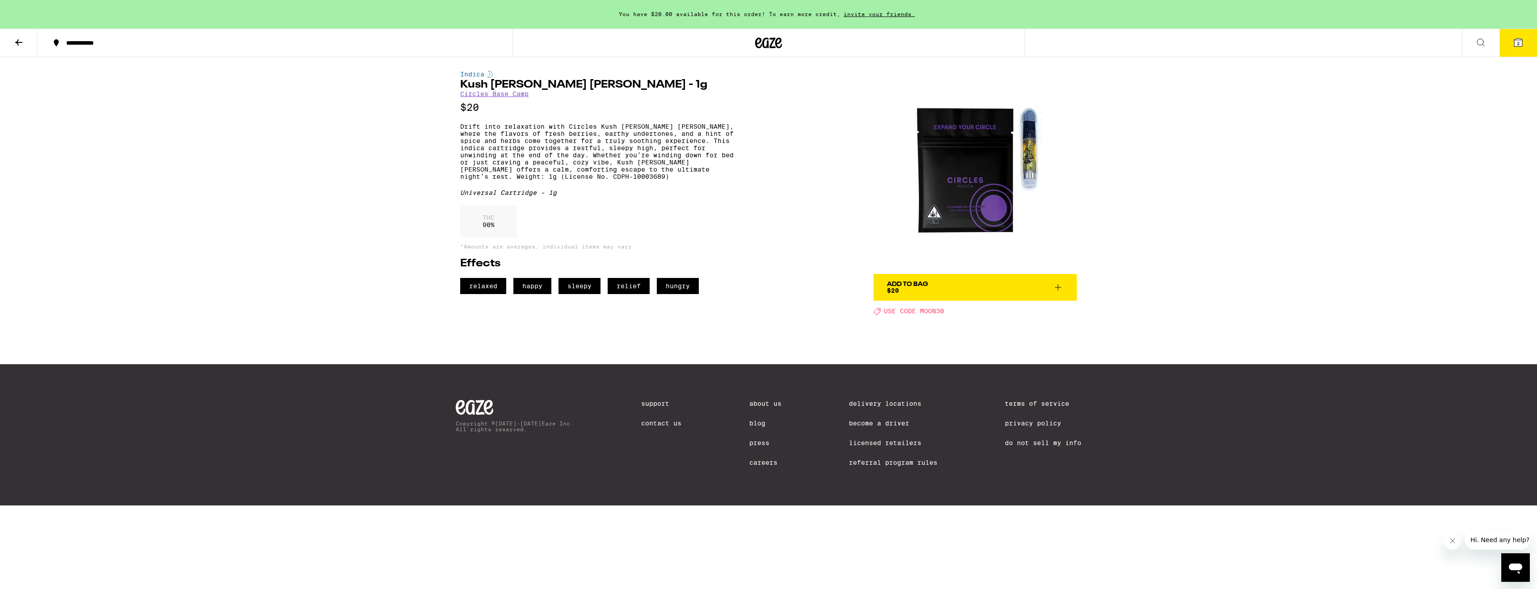
click at [943, 278] on button "Add To Bag $20" at bounding box center [975, 287] width 203 height 27
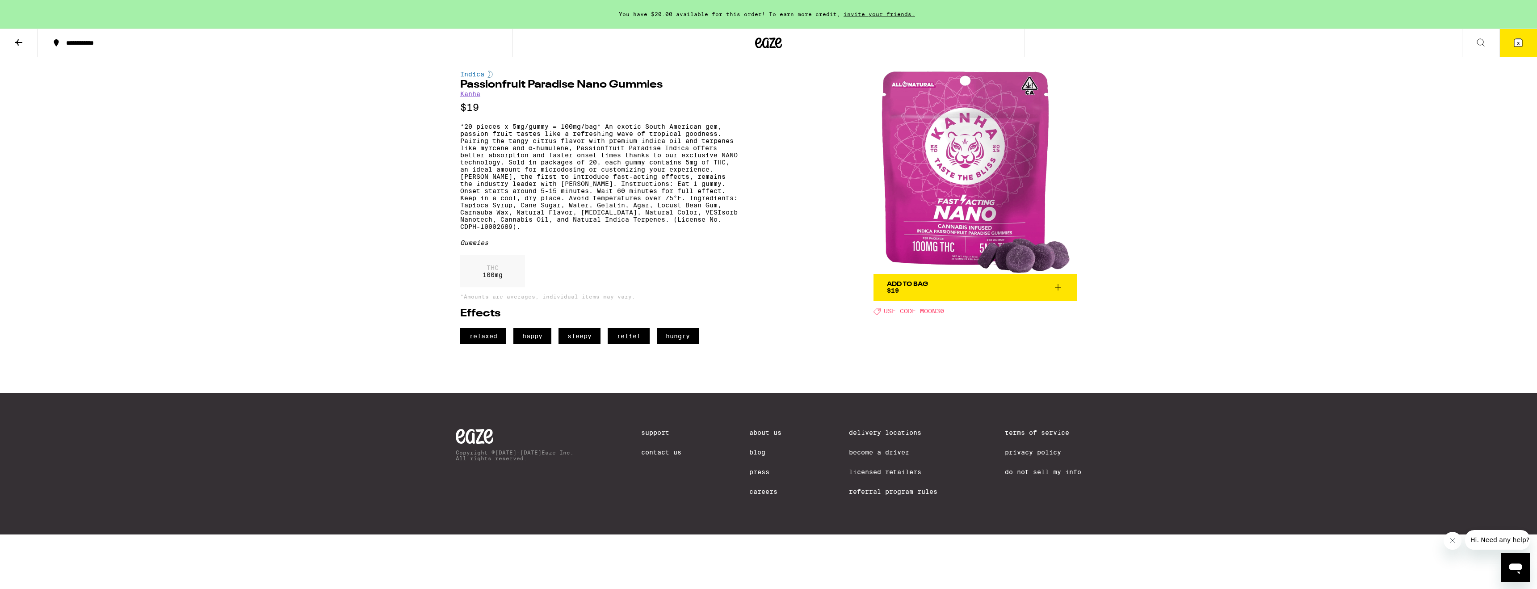
click at [904, 290] on div "Add To Bag $19" at bounding box center [907, 287] width 41 height 13
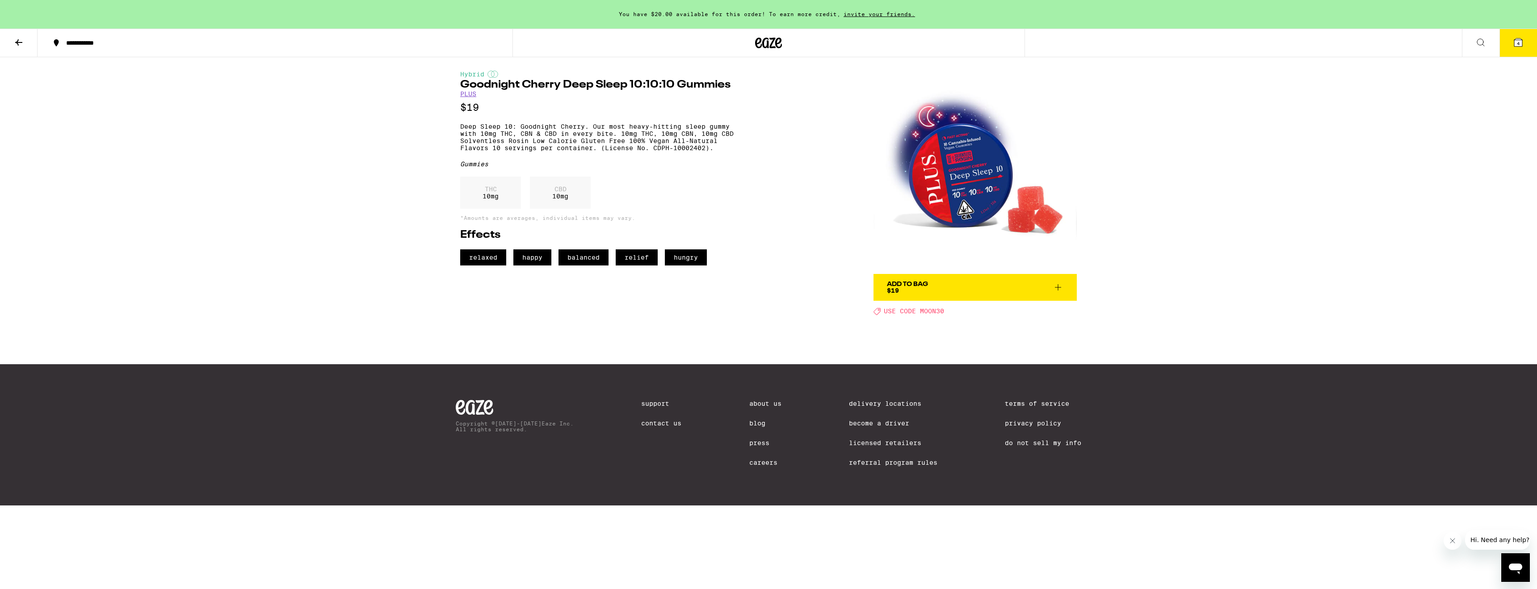
click at [922, 291] on div "Add To Bag $19" at bounding box center [907, 287] width 41 height 13
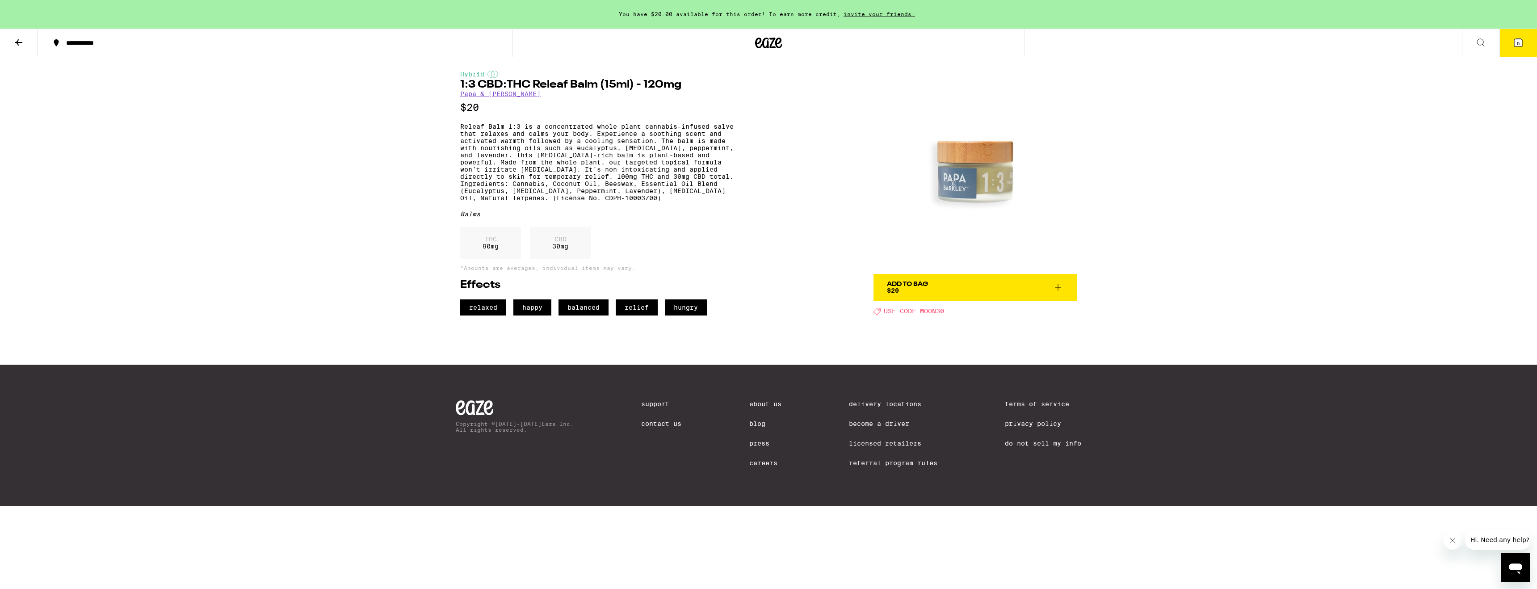
click at [921, 291] on div "Add To Bag $20" at bounding box center [907, 287] width 41 height 13
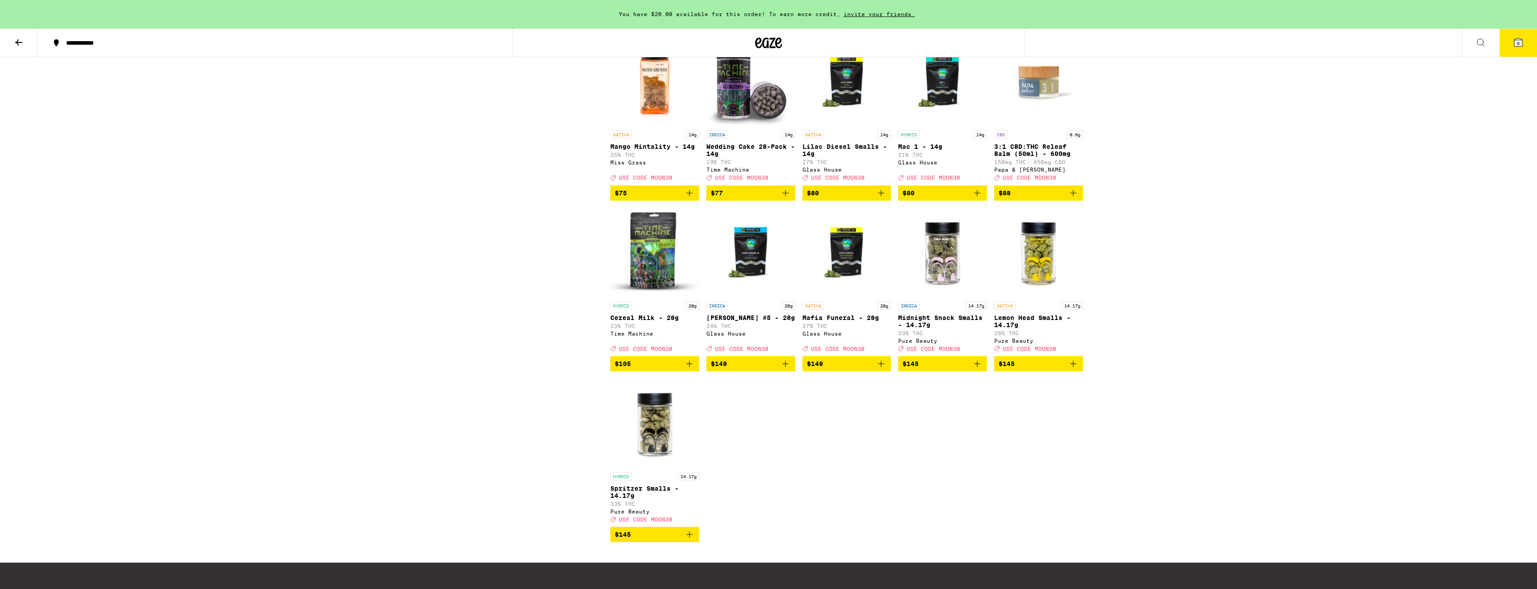
scroll to position [7752, 0]
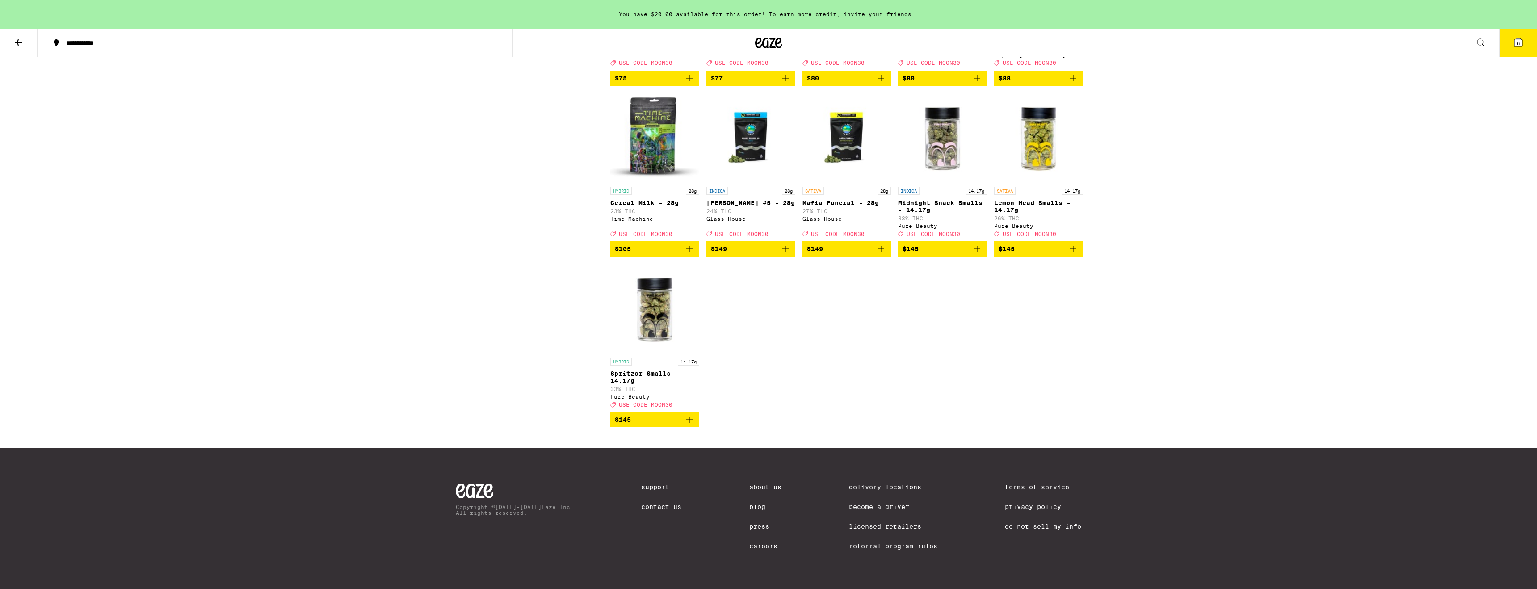
click at [1512, 41] on button "6" at bounding box center [1519, 43] width 38 height 28
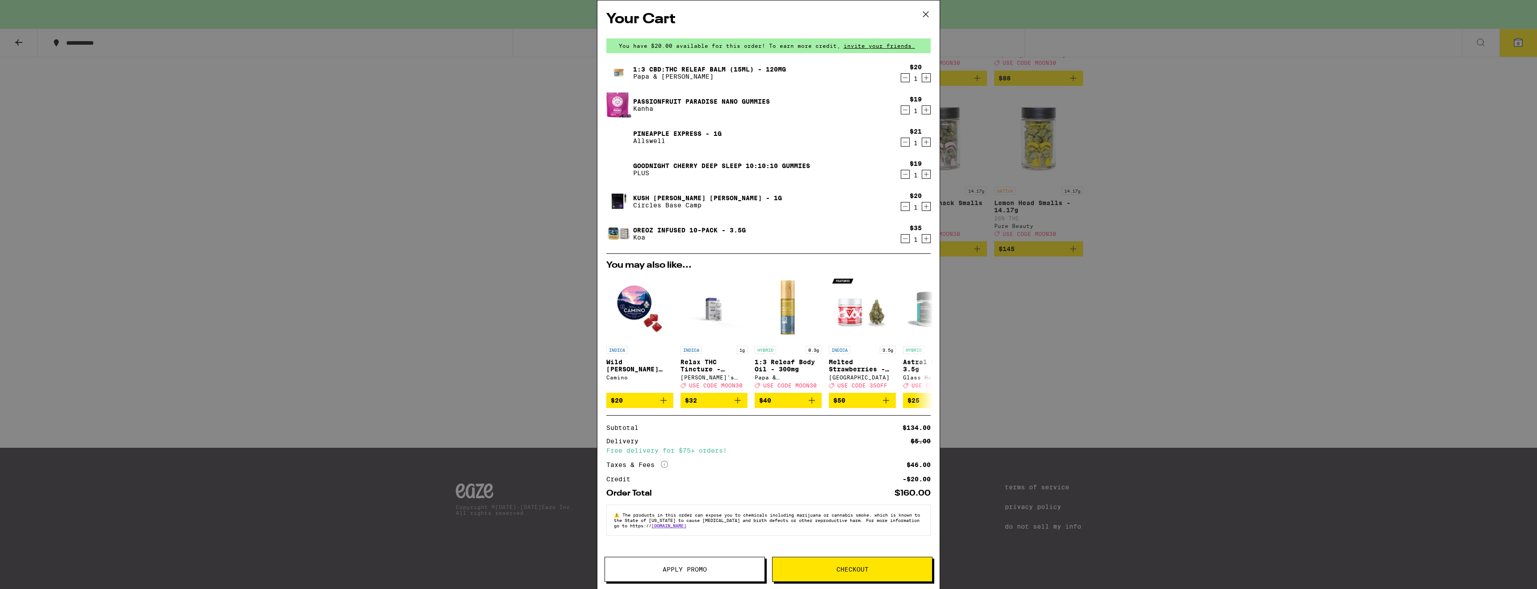
click at [665, 468] on icon at bounding box center [664, 464] width 7 height 7
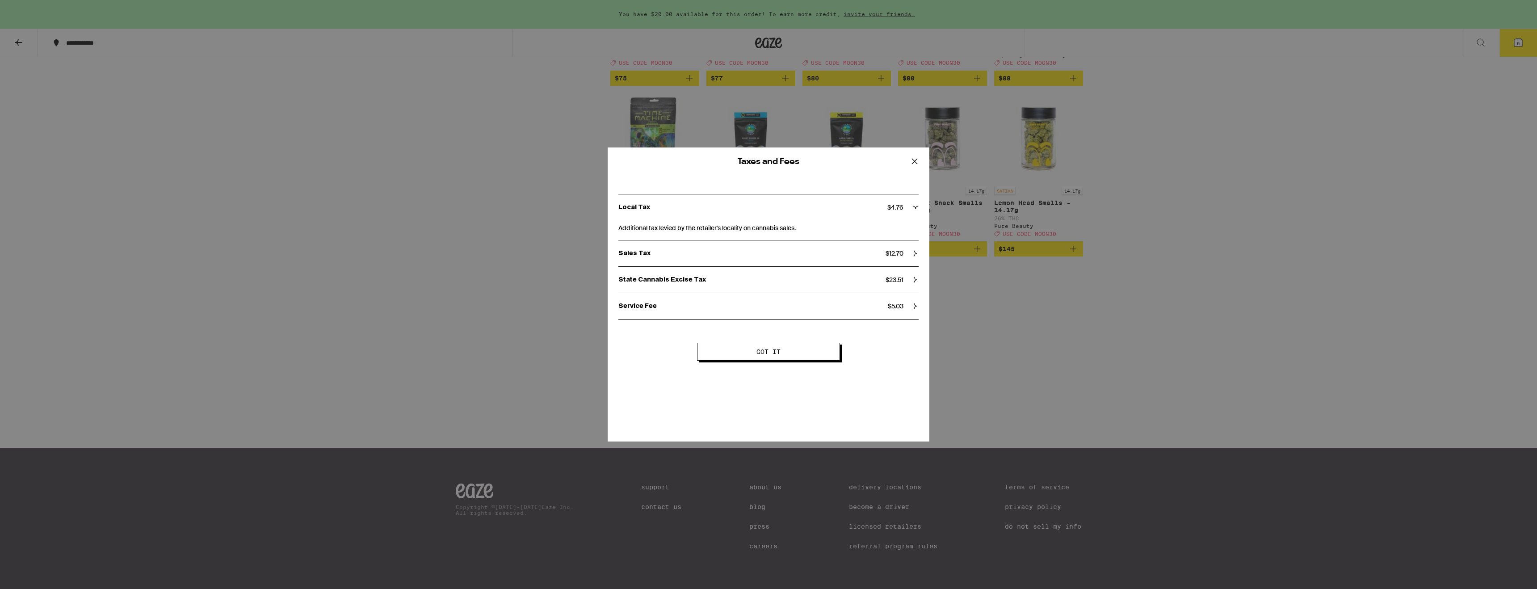
click at [914, 160] on icon at bounding box center [914, 161] width 13 height 13
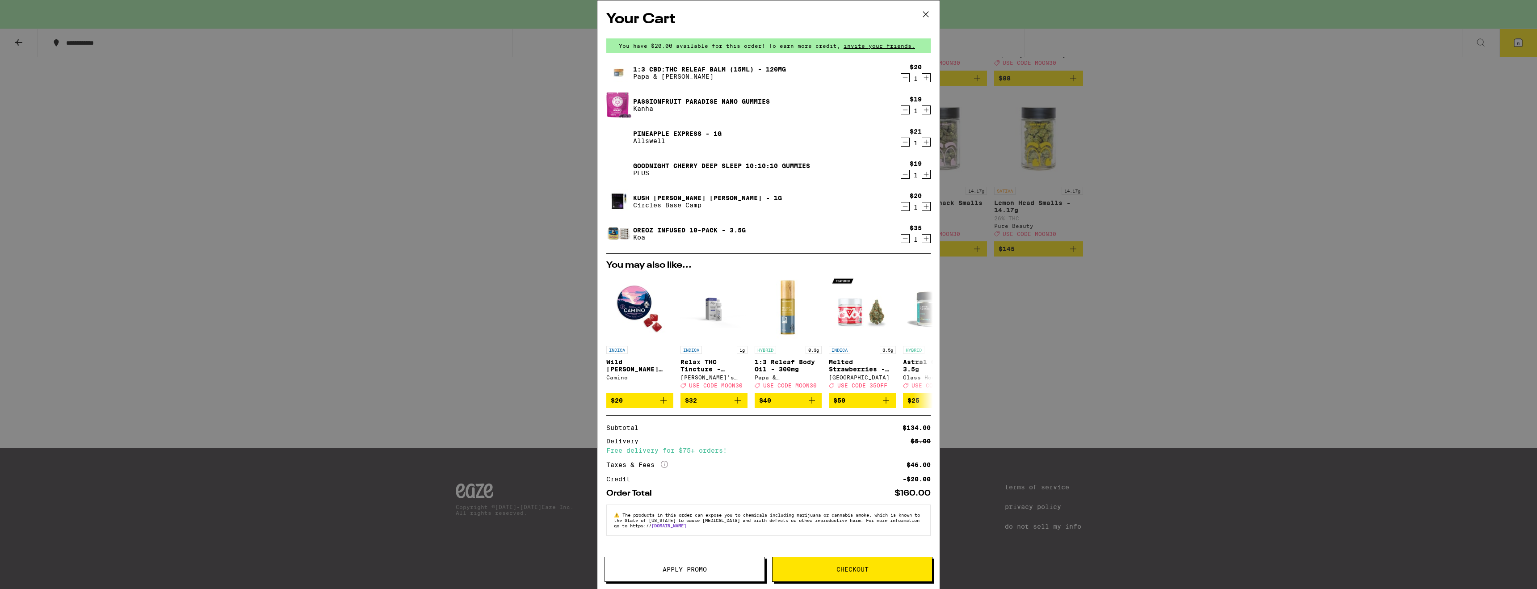
click at [927, 77] on icon "Increment" at bounding box center [926, 77] width 8 height 11
click at [928, 143] on icon "Increment" at bounding box center [926, 142] width 8 height 11
click at [928, 176] on icon "Increment" at bounding box center [926, 174] width 8 height 11
click at [712, 569] on span "Apply Promo" at bounding box center [685, 569] width 160 height 6
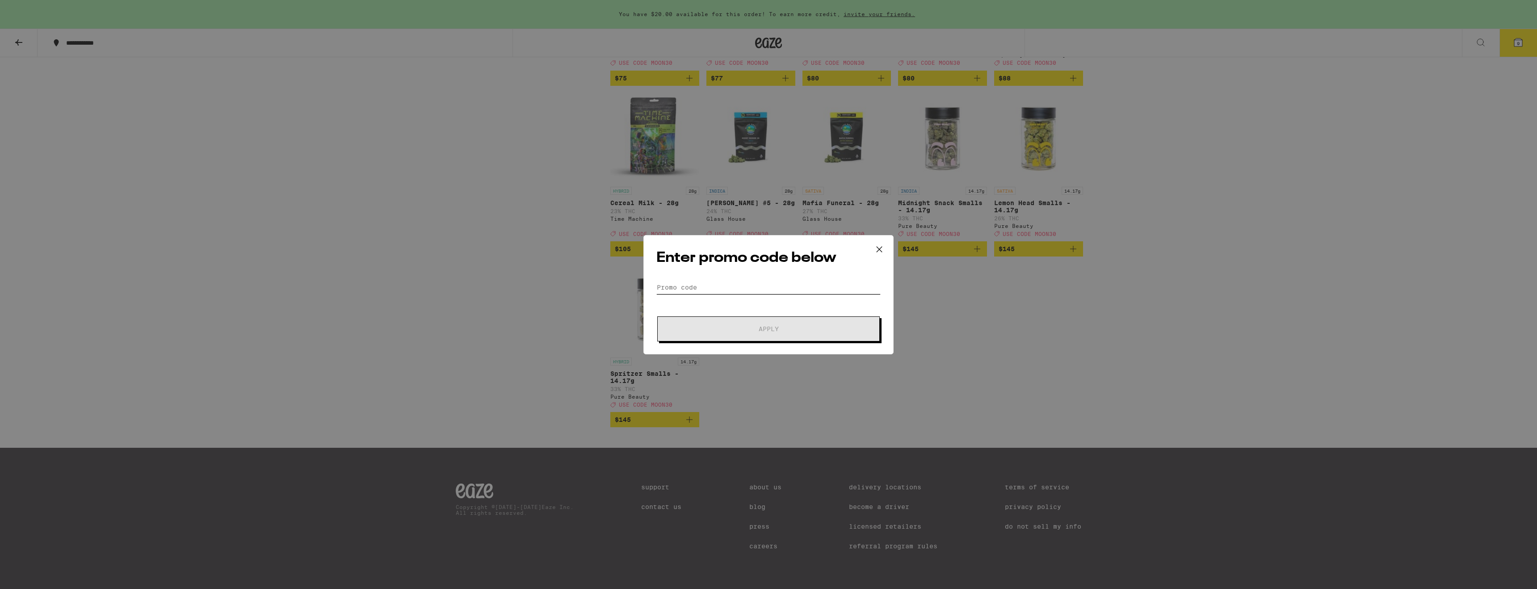
click at [720, 290] on input "Promo Code" at bounding box center [768, 287] width 224 height 13
type input "moon30"
click at [771, 326] on span "Apply" at bounding box center [769, 329] width 20 height 6
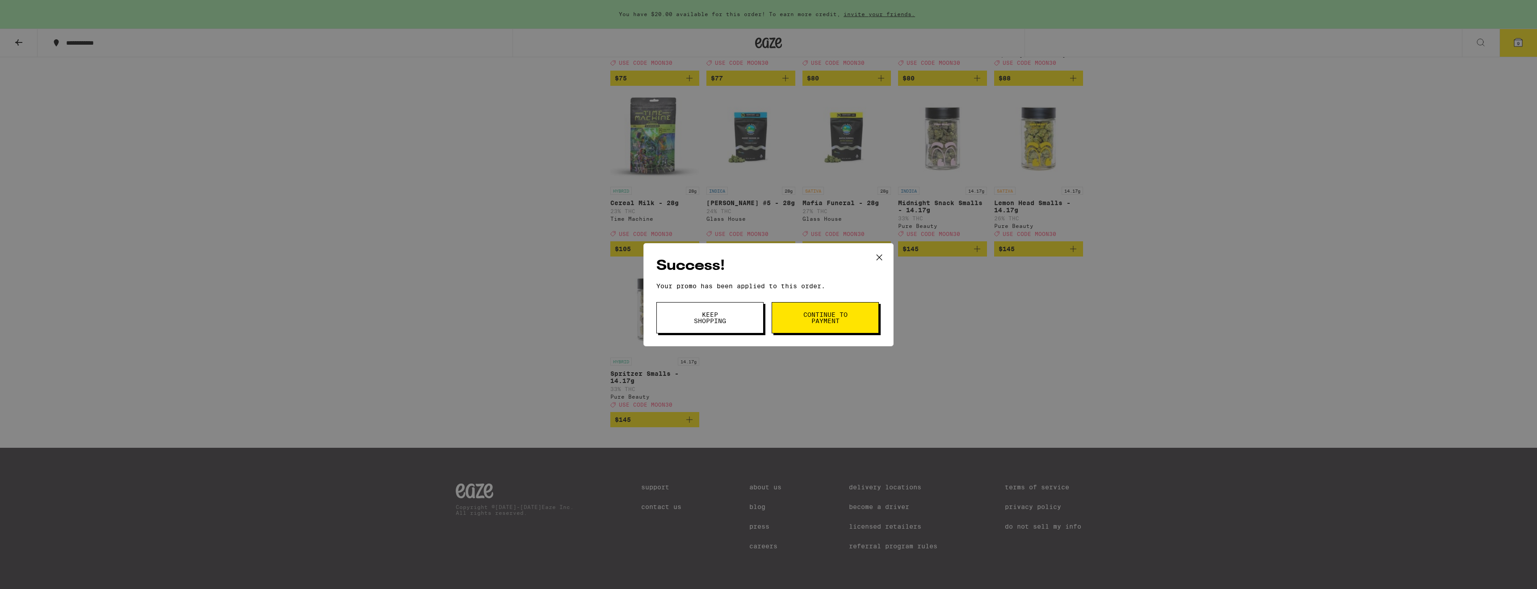
click at [718, 321] on span "Keep Shopping" at bounding box center [710, 317] width 46 height 13
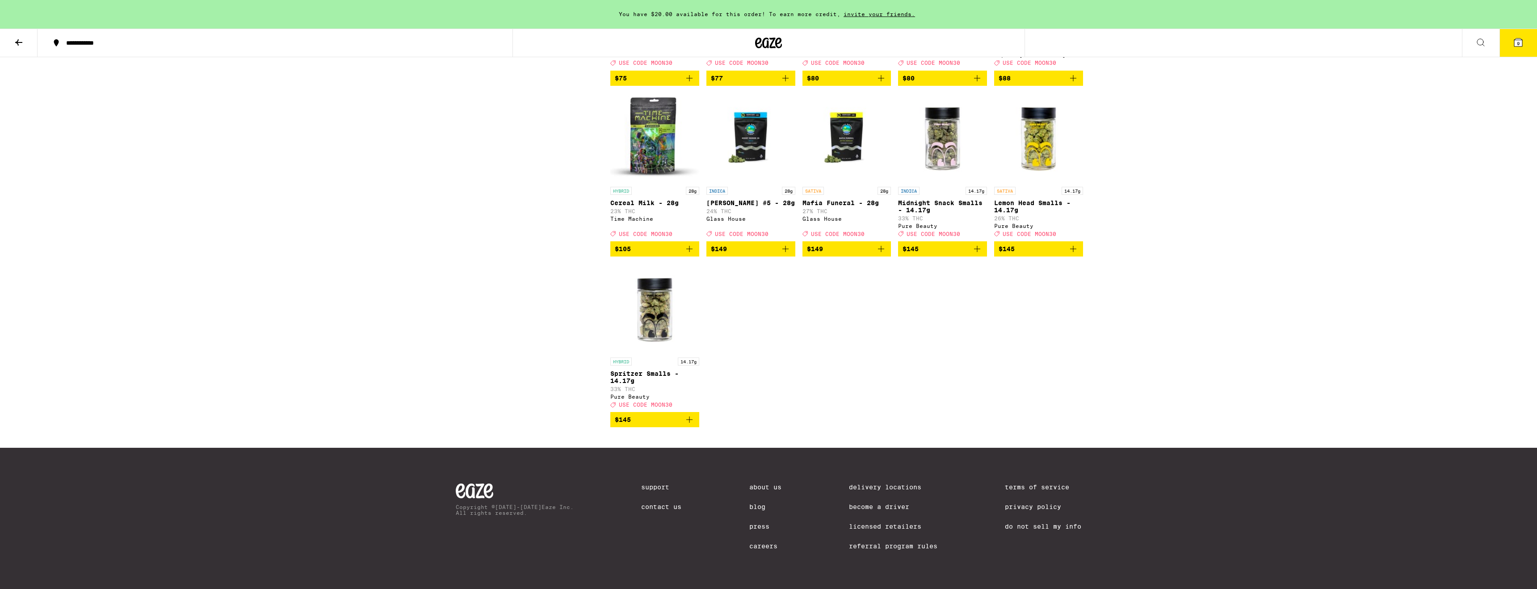
click at [1518, 39] on icon at bounding box center [1519, 42] width 8 height 8
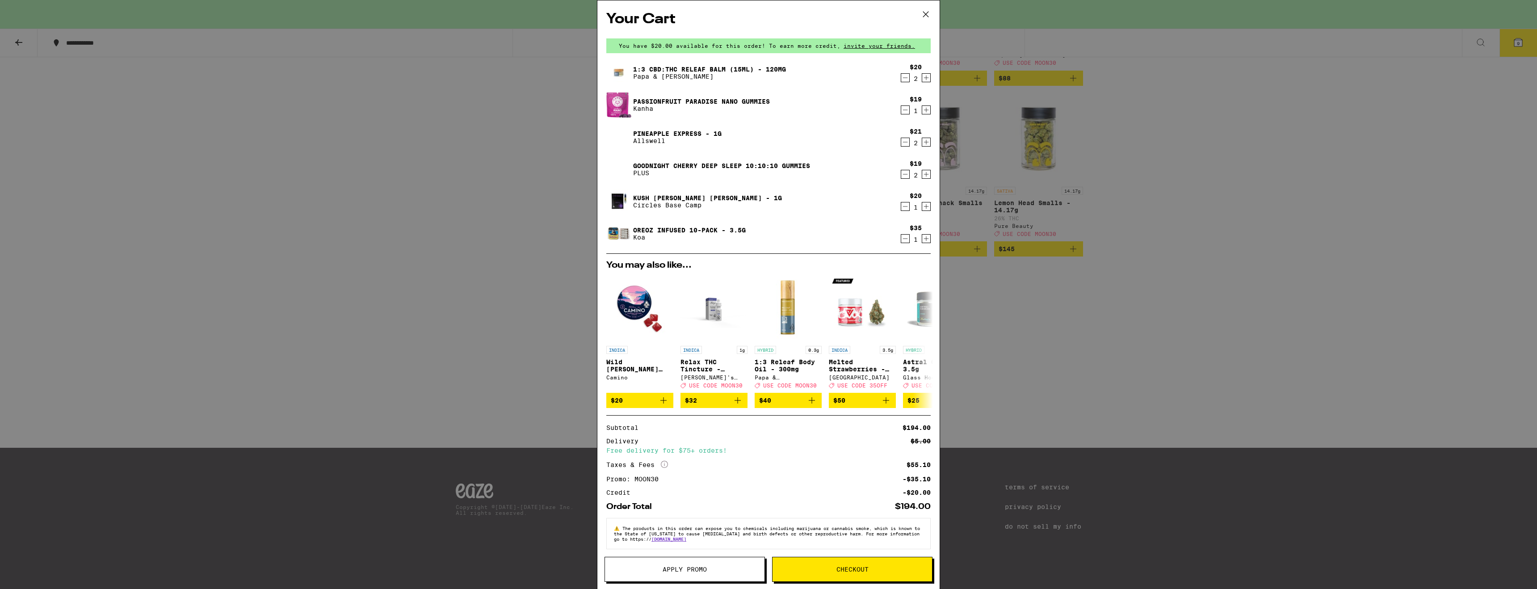
click at [1260, 261] on div "Your Cart You have $20.00 available for this order! To earn more credit, invite…" at bounding box center [768, 294] width 1537 height 589
